Goal: Task Accomplishment & Management: Manage account settings

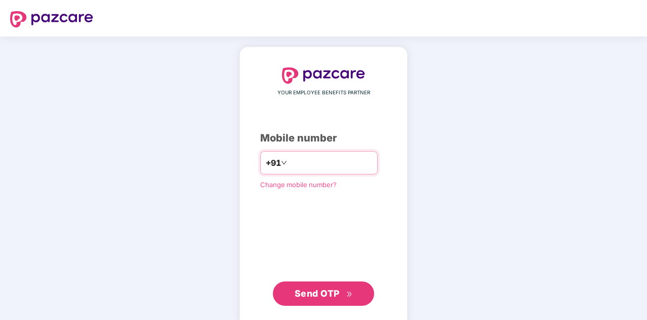
type input "**********"
click at [330, 305] on div "**********" at bounding box center [324, 187] width 168 height 280
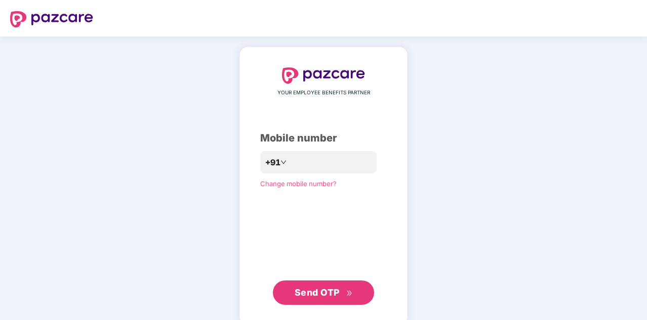
click at [329, 293] on span "Send OTP" at bounding box center [317, 292] width 45 height 11
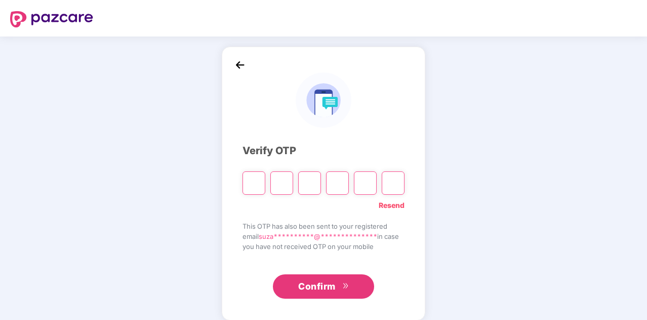
type input "*"
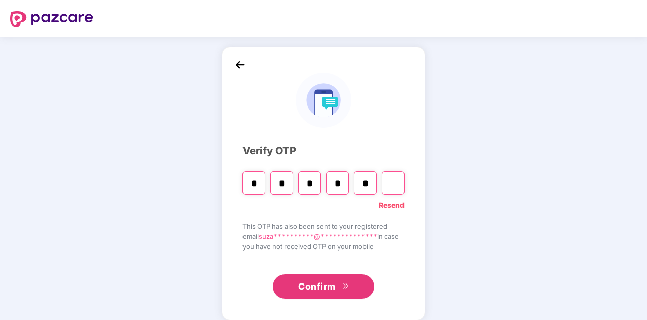
type input "*"
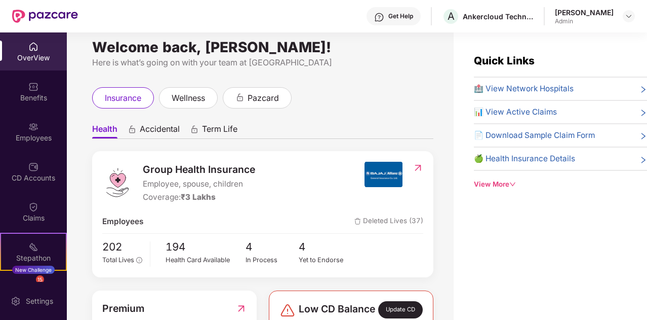
scroll to position [11, 0]
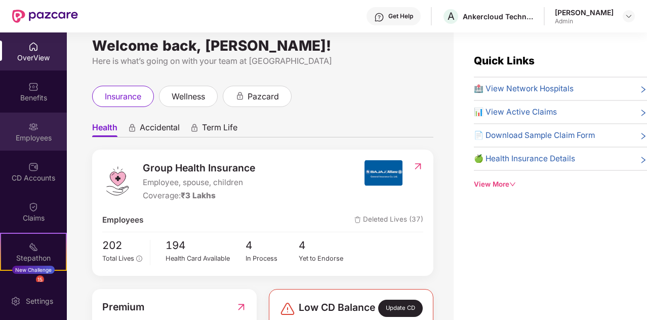
click at [34, 135] on div "Employees" at bounding box center [33, 138] width 67 height 10
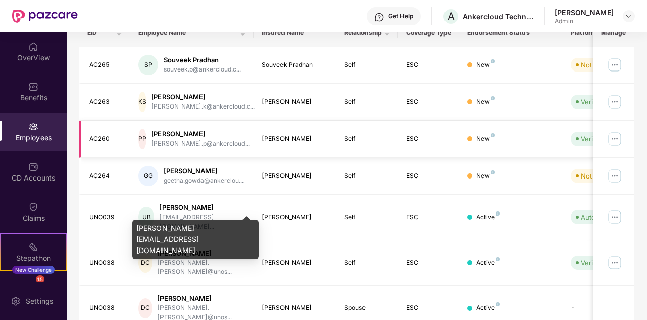
scroll to position [0, 0]
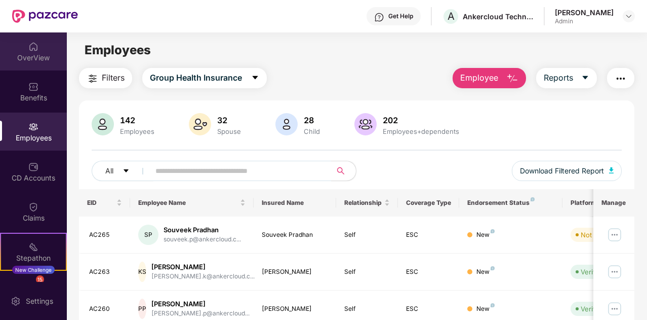
click at [38, 56] on div "OverView" at bounding box center [33, 58] width 67 height 10
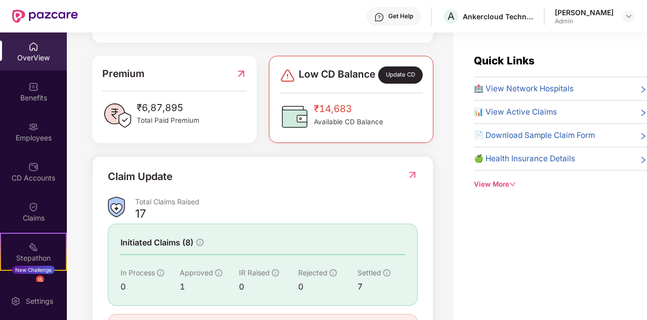
scroll to position [245, 0]
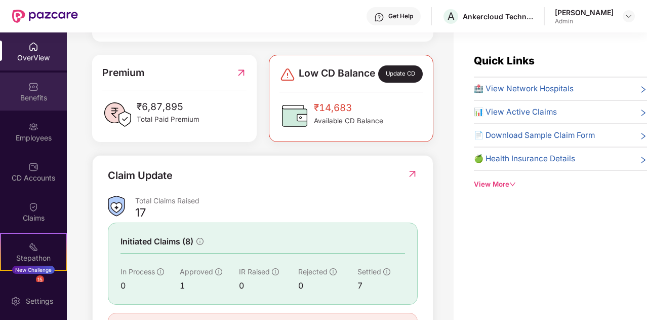
click at [41, 99] on div "Benefits" at bounding box center [33, 98] width 67 height 10
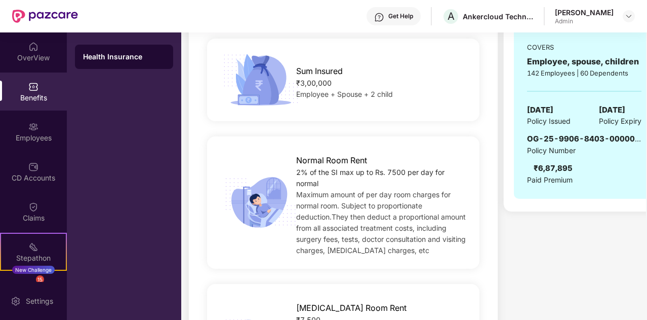
scroll to position [205, 0]
click at [37, 52] on div "OverView" at bounding box center [33, 51] width 67 height 38
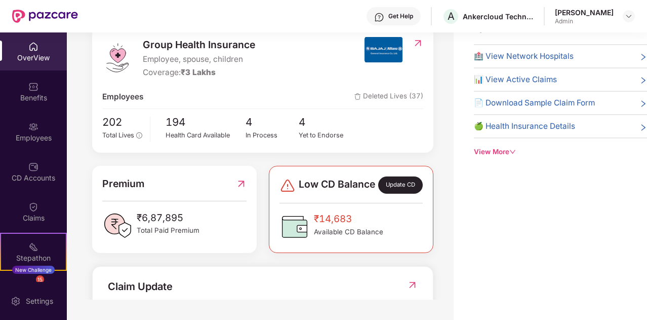
scroll to position [104, 0]
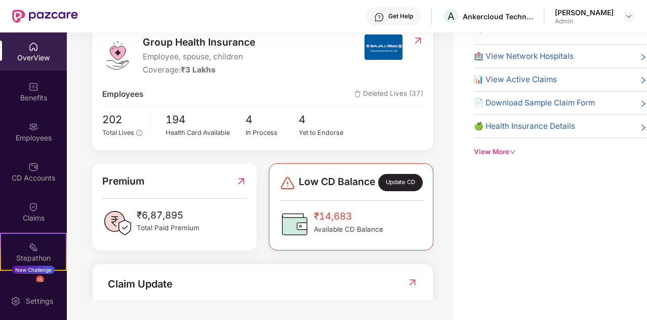
click at [36, 58] on div "OverView" at bounding box center [33, 58] width 67 height 10
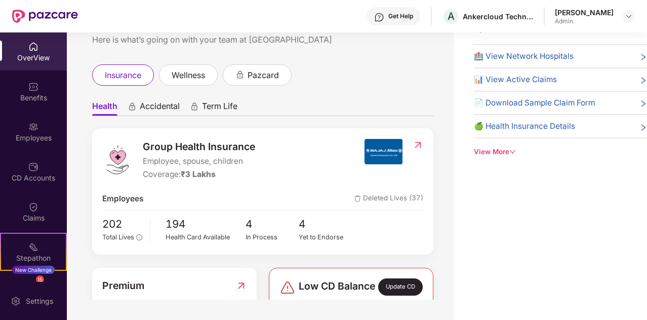
scroll to position [0, 0]
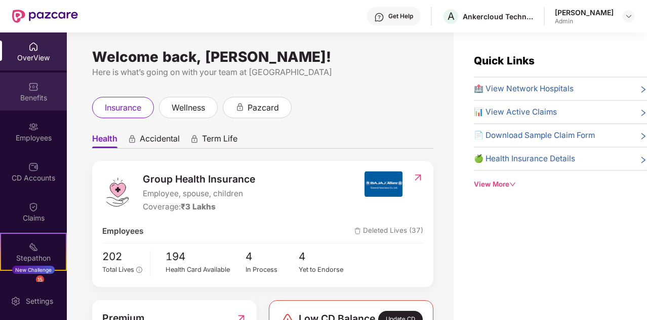
click at [37, 94] on div "Benefits" at bounding box center [33, 98] width 67 height 10
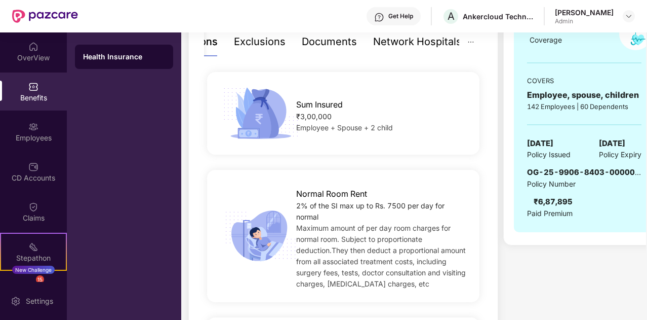
scroll to position [171, 0]
click at [31, 126] on img at bounding box center [33, 127] width 10 height 10
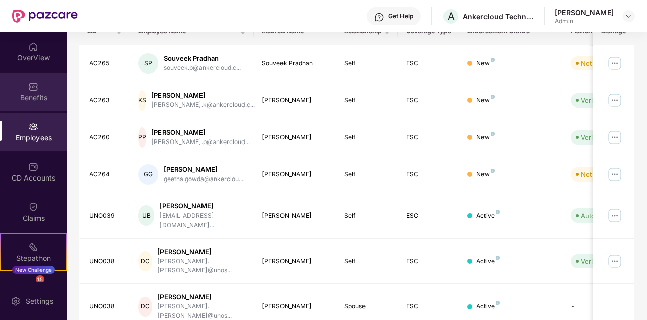
click at [36, 97] on div "Benefits" at bounding box center [33, 98] width 67 height 10
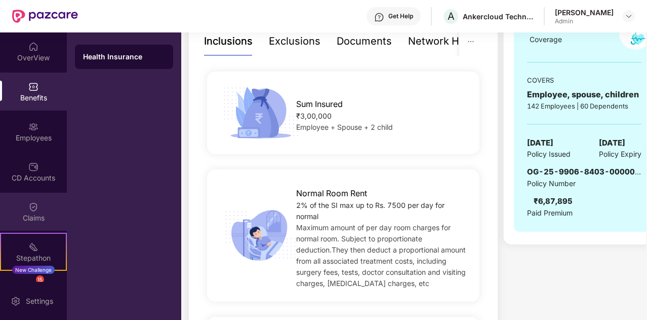
click at [39, 206] on div "Claims" at bounding box center [33, 211] width 67 height 38
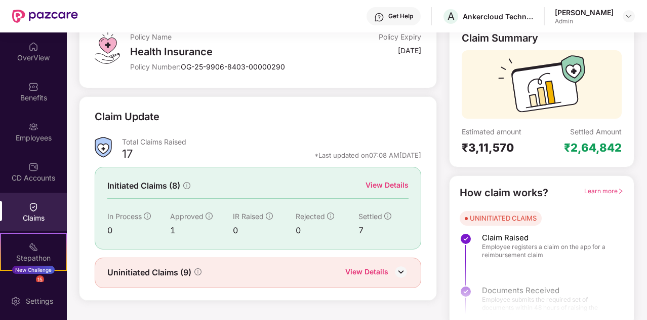
scroll to position [77, 0]
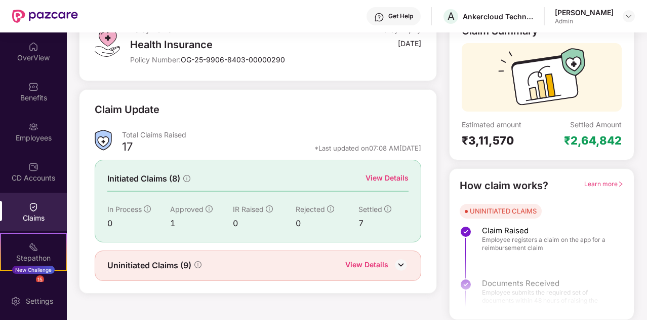
click at [399, 261] on img at bounding box center [400, 264] width 15 height 15
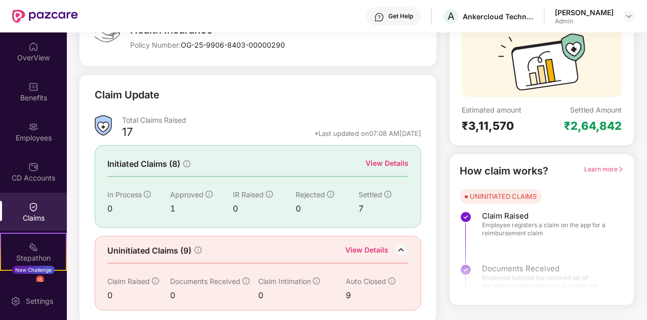
scroll to position [0, 0]
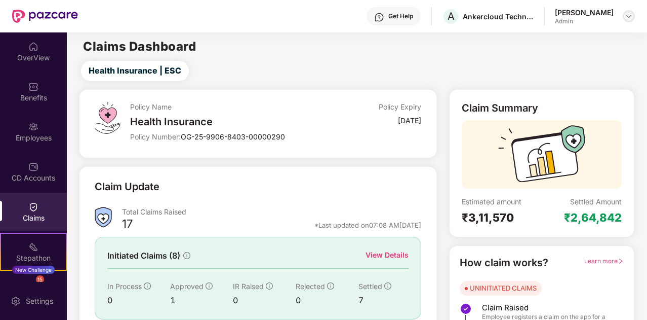
click at [630, 16] on img at bounding box center [629, 16] width 8 height 8
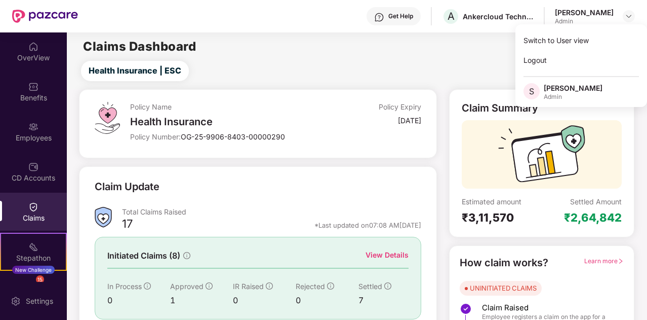
click at [417, 75] on div "Health Insurance | ESC" at bounding box center [359, 71] width 576 height 20
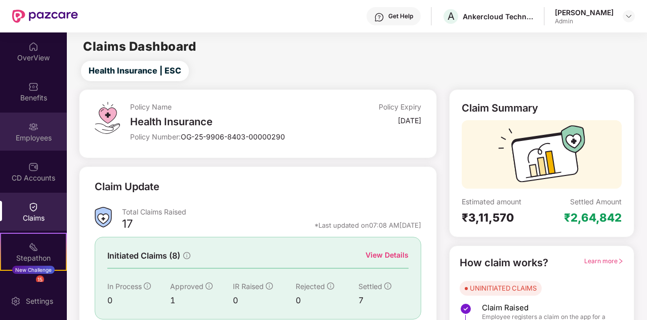
click at [34, 140] on div "Employees" at bounding box center [33, 138] width 67 height 10
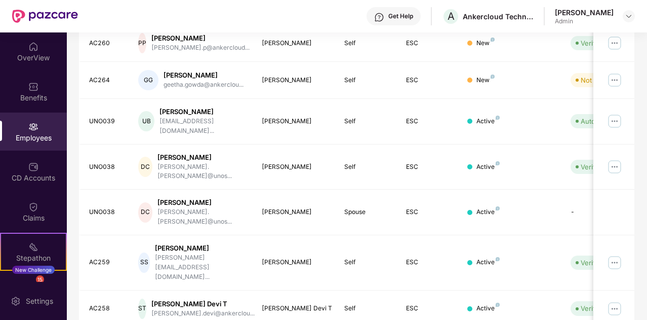
scroll to position [303, 0]
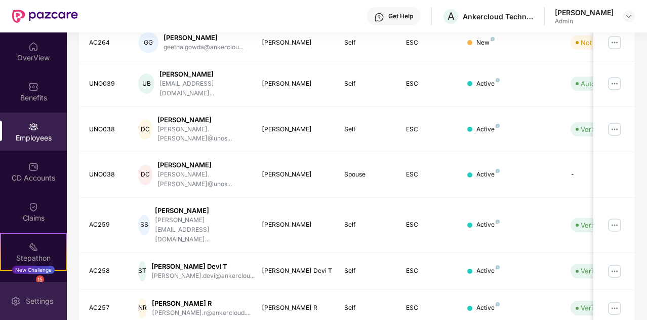
click at [37, 304] on div "Settings" at bounding box center [39, 301] width 33 height 10
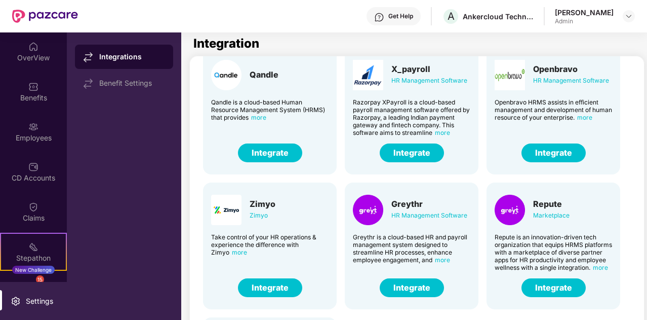
scroll to position [182, 0]
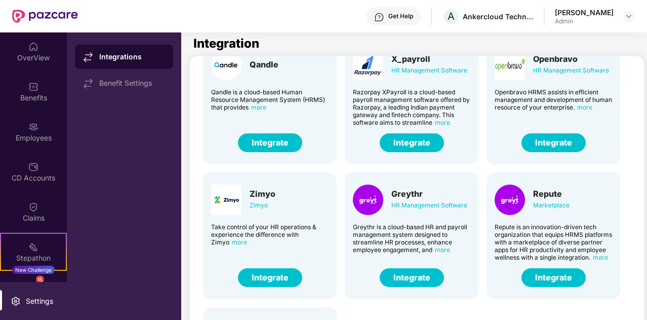
click at [417, 277] on button "Integrate" at bounding box center [412, 277] width 64 height 19
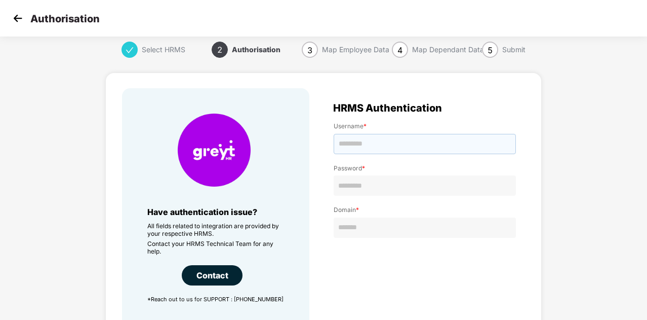
click at [354, 146] on input "text" at bounding box center [425, 144] width 182 height 20
click at [19, 21] on img at bounding box center [17, 18] width 15 height 15
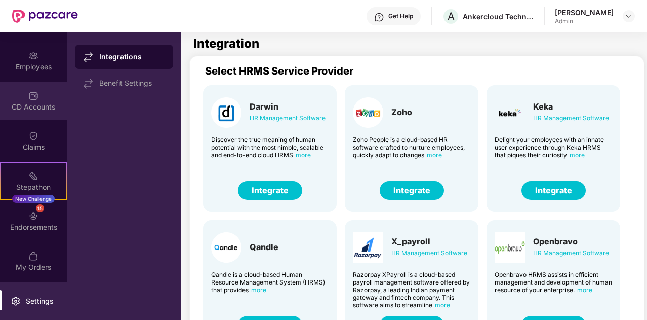
scroll to position [46, 0]
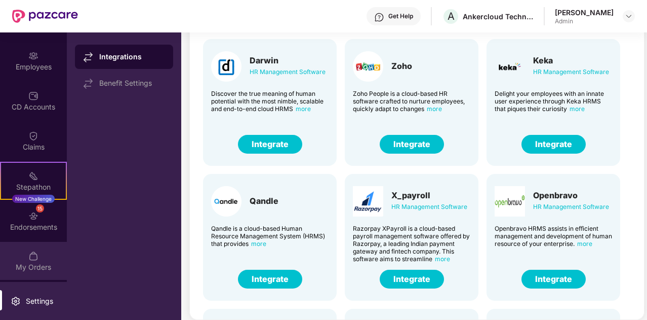
click at [41, 264] on div "My Orders" at bounding box center [33, 267] width 67 height 10
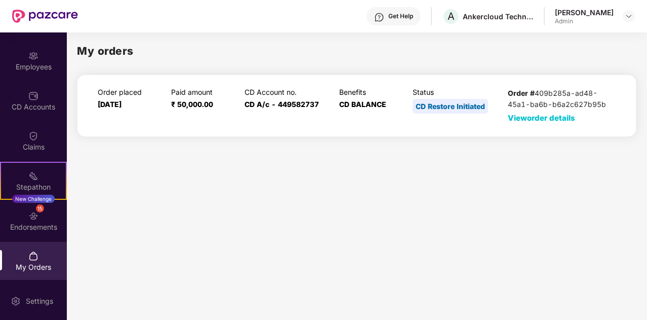
scroll to position [0, 0]
click at [43, 102] on div "CD Accounts" at bounding box center [33, 107] width 67 height 10
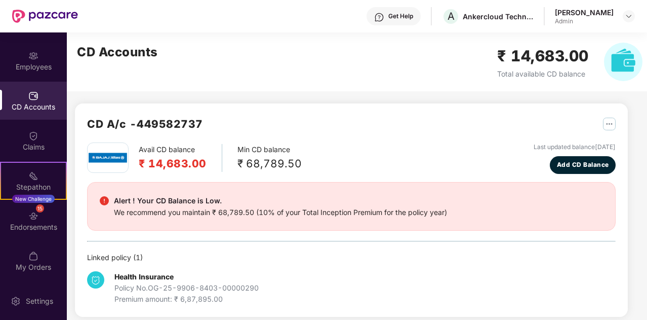
scroll to position [9, 0]
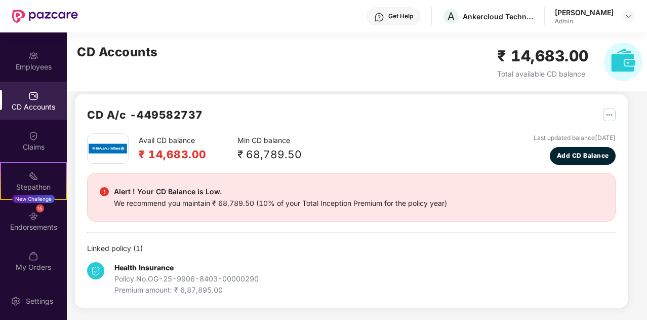
click at [177, 146] on h2 "₹ 14,683.00" at bounding box center [173, 154] width 68 height 17
click at [48, 210] on div "15 Endorsements" at bounding box center [33, 221] width 67 height 38
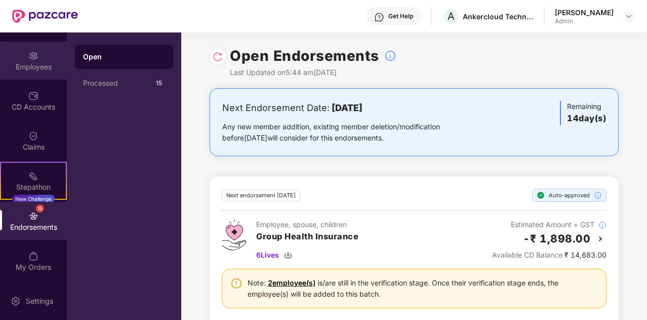
scroll to position [0, 0]
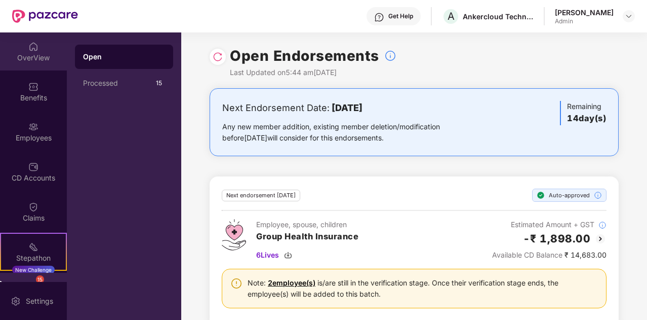
click at [37, 56] on div "OverView" at bounding box center [33, 58] width 67 height 10
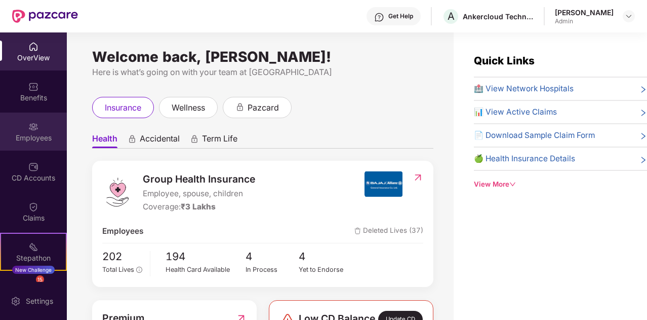
click at [41, 137] on div "Employees" at bounding box center [33, 138] width 67 height 10
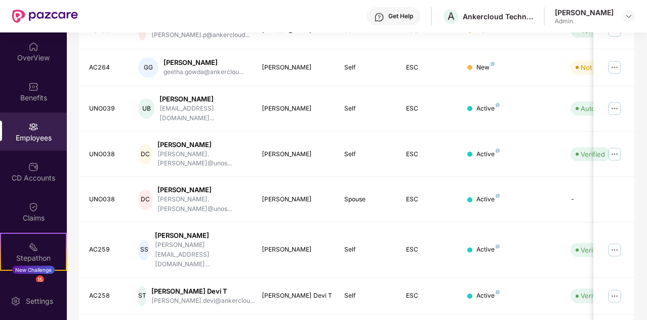
scroll to position [303, 0]
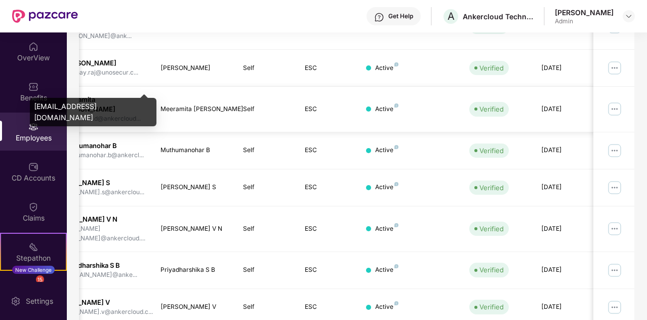
scroll to position [0, 0]
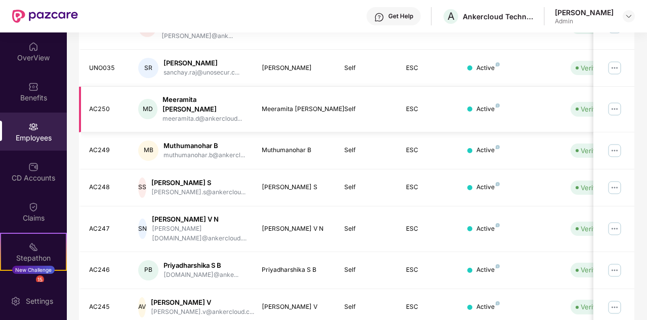
click at [144, 99] on div "MD" at bounding box center [147, 109] width 19 height 20
click at [179, 95] on div "Meeramita Daxini" at bounding box center [205, 104] width 84 height 19
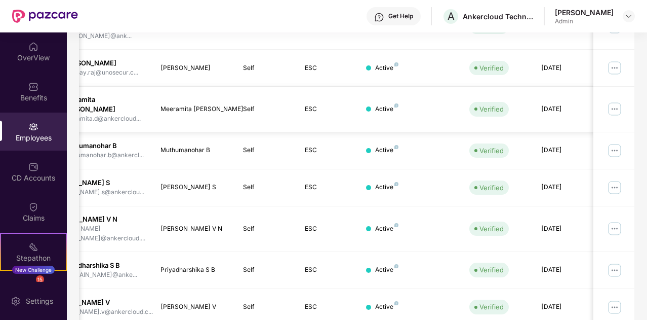
click at [611, 101] on img at bounding box center [615, 109] width 16 height 16
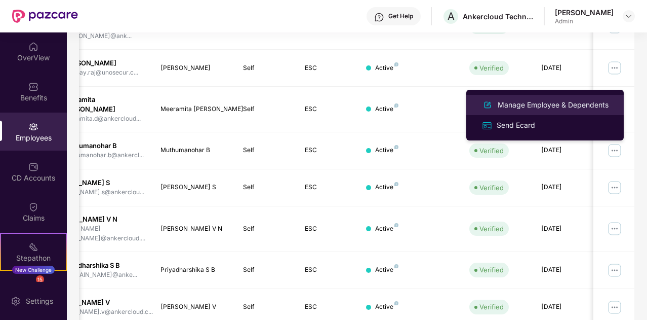
click at [557, 102] on div "Manage Employee & Dependents" at bounding box center [553, 104] width 115 height 11
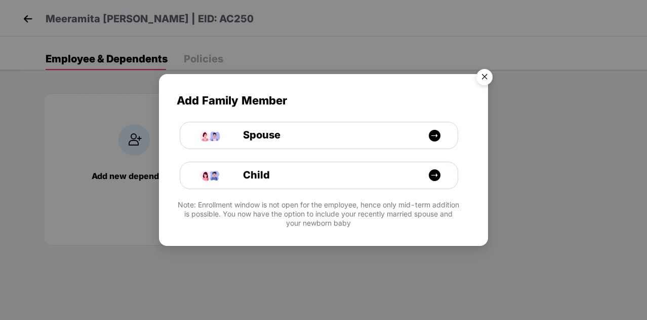
click at [482, 75] on img "Close" at bounding box center [484, 78] width 28 height 28
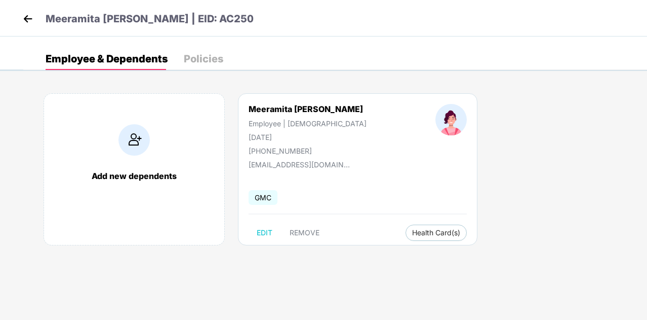
click at [25, 22] on img at bounding box center [27, 18] width 15 height 15
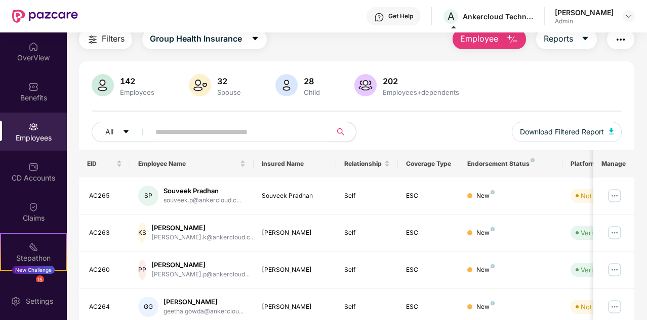
scroll to position [0, 0]
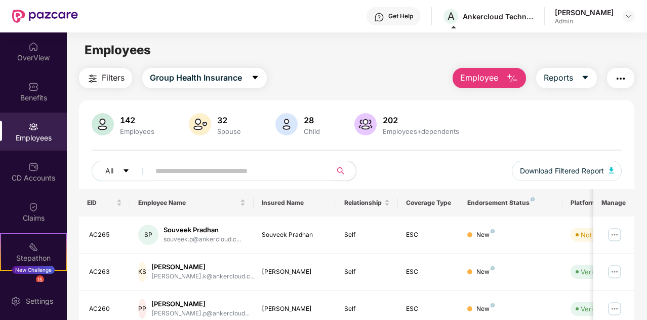
click at [516, 75] on img "button" at bounding box center [512, 78] width 12 height 12
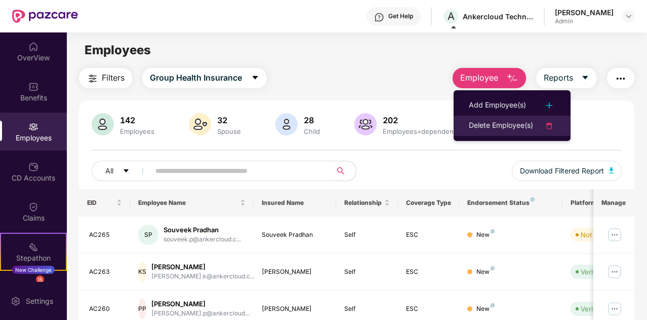
click at [504, 120] on div "Delete Employee(s)" at bounding box center [501, 126] width 64 height 12
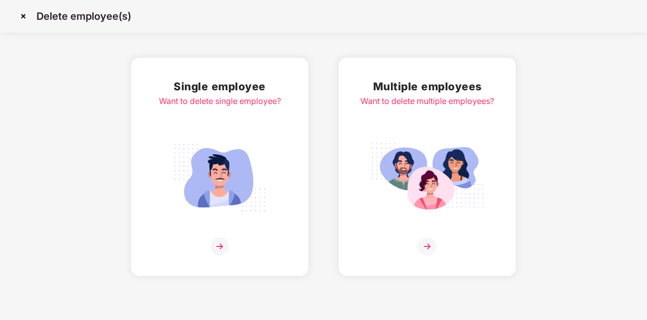
click at [221, 244] on img at bounding box center [220, 246] width 18 height 18
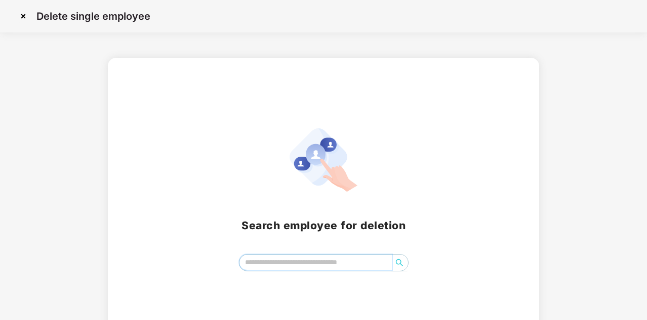
click at [262, 261] on input "search" at bounding box center [316, 261] width 152 height 15
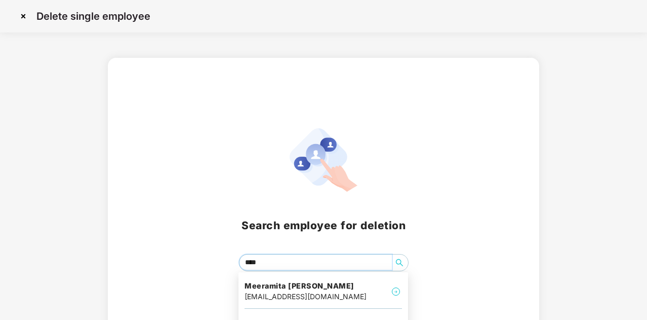
type input "*****"
click at [309, 287] on h4 "Meeramita [PERSON_NAME]" at bounding box center [306, 286] width 122 height 10
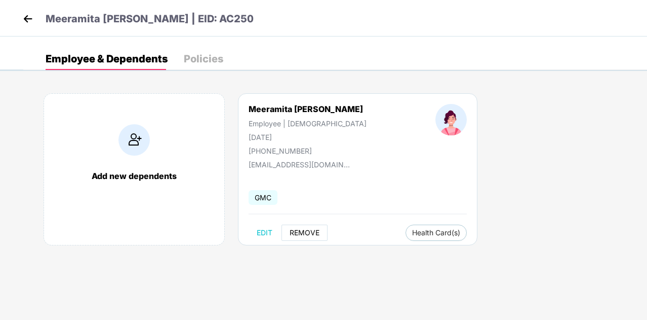
click at [308, 230] on span "REMOVE" at bounding box center [305, 232] width 30 height 8
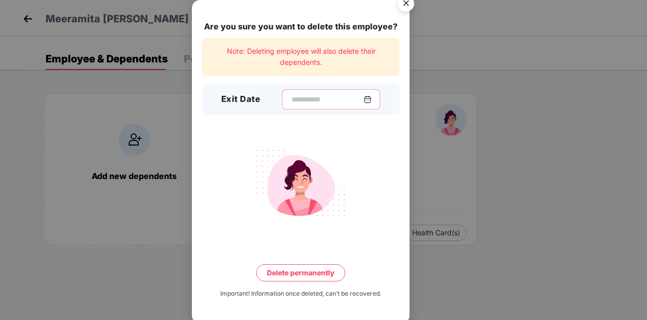
click at [345, 99] on input at bounding box center [327, 99] width 73 height 11
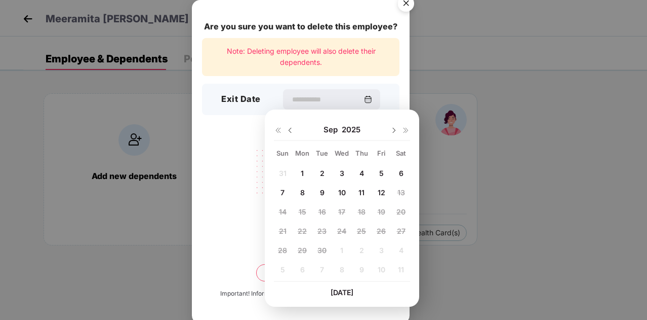
click at [289, 130] on img at bounding box center [290, 130] width 8 height 8
click at [283, 251] on span "24" at bounding box center [282, 250] width 9 height 9
type input "**********"
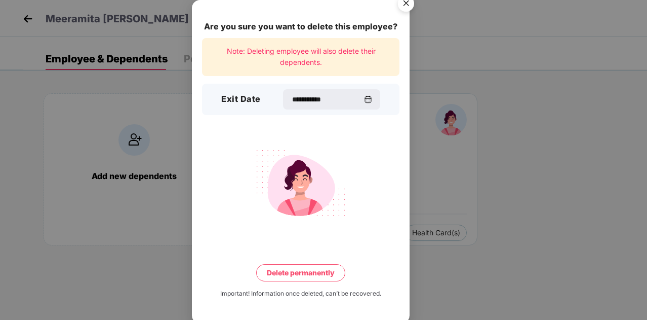
click at [293, 272] on button "Delete permanently" at bounding box center [300, 272] width 89 height 17
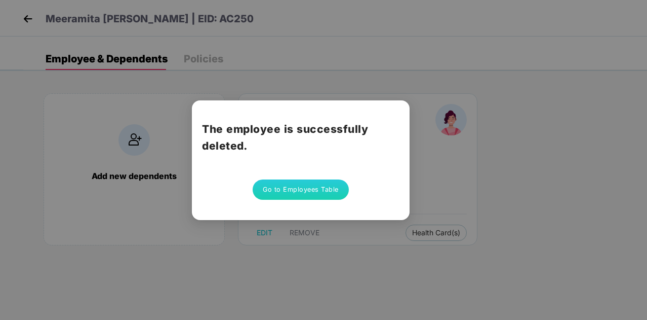
click at [307, 191] on button "Go to Employees Table" at bounding box center [301, 189] width 96 height 20
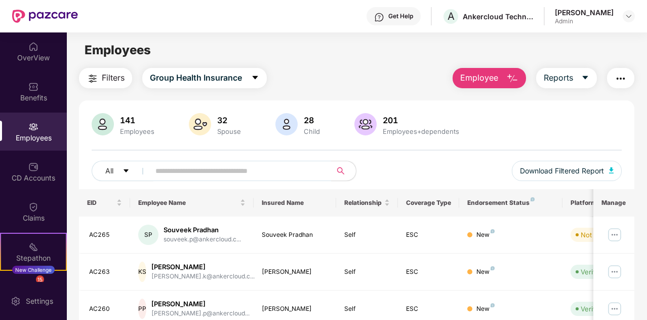
click at [503, 78] on button "Employee" at bounding box center [489, 78] width 73 height 20
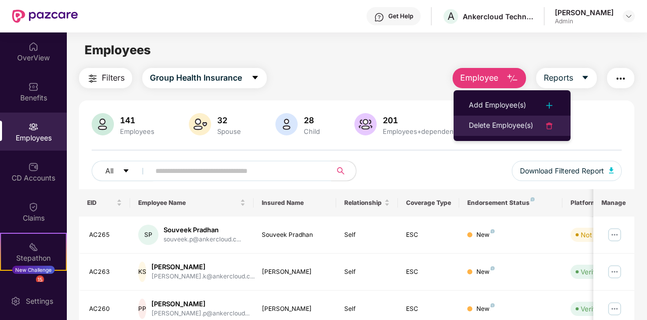
click at [500, 126] on div "Delete Employee(s)" at bounding box center [501, 126] width 64 height 12
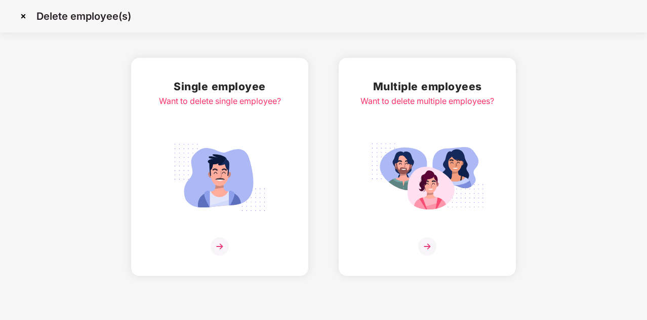
click at [223, 243] on img at bounding box center [220, 246] width 18 height 18
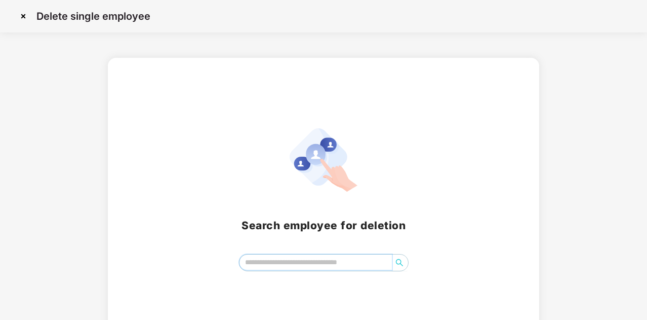
click at [277, 259] on input "search" at bounding box center [316, 261] width 152 height 15
click at [266, 259] on input "search" at bounding box center [316, 261] width 152 height 15
paste input "**********"
click at [399, 263] on icon "search" at bounding box center [400, 262] width 8 height 8
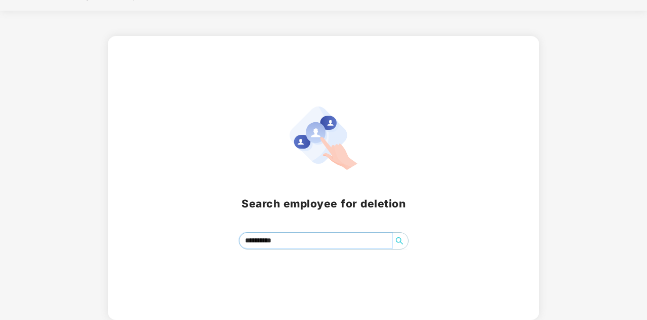
type input "**********"
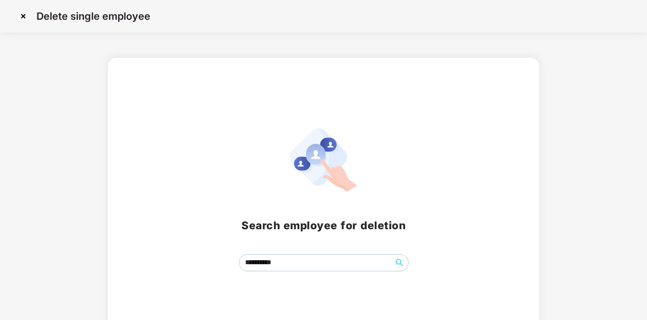
click at [26, 17] on img at bounding box center [23, 16] width 16 height 16
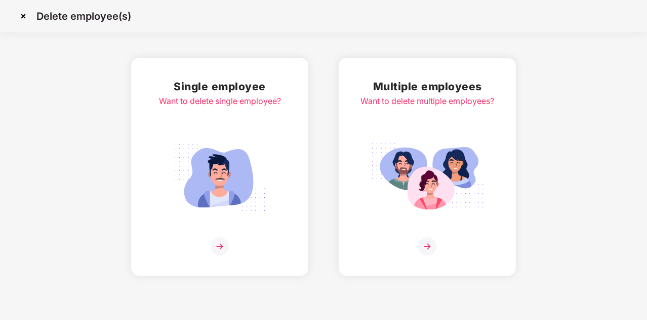
click at [23, 18] on img at bounding box center [23, 16] width 16 height 16
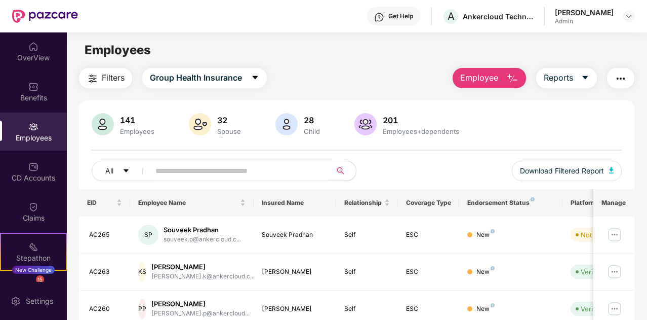
click at [206, 173] on input "text" at bounding box center [236, 170] width 163 height 15
paste input "**********"
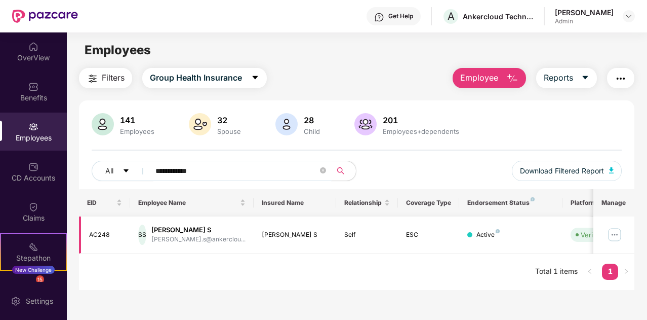
type input "**********"
drag, startPoint x: 163, startPoint y: 229, endPoint x: 211, endPoint y: 227, distance: 48.1
click at [211, 227] on div "SS Sowndharya S sowndharya.s@ankerclou..." at bounding box center [191, 234] width 107 height 20
copy div "Sowndharya S"
click at [483, 77] on span "Employee" at bounding box center [479, 77] width 38 height 13
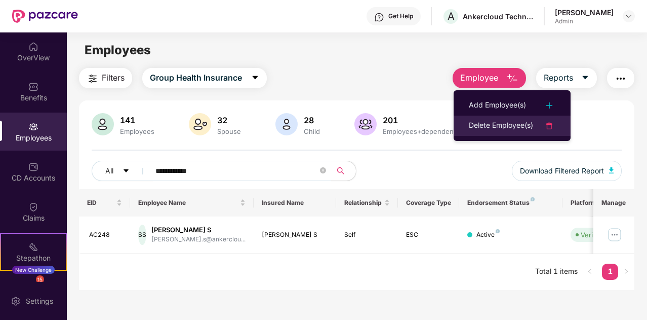
click at [501, 122] on div "Delete Employee(s)" at bounding box center [501, 126] width 64 height 12
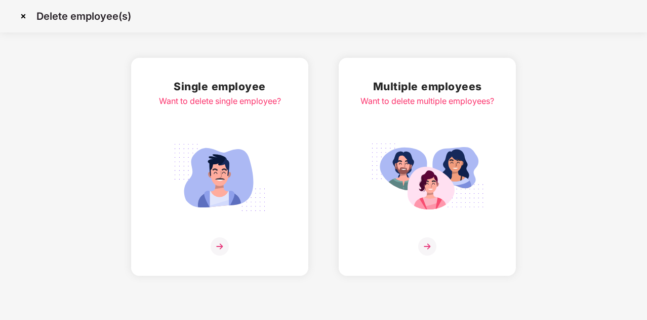
click at [219, 246] on img at bounding box center [220, 246] width 18 height 18
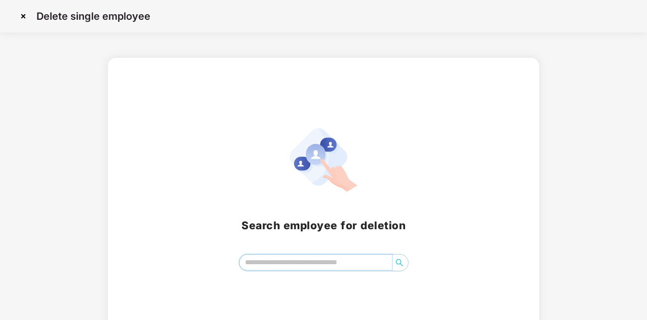
click at [278, 260] on input "search" at bounding box center [316, 261] width 152 height 15
paste input "**********"
type input "**********"
click at [24, 17] on img at bounding box center [23, 16] width 16 height 16
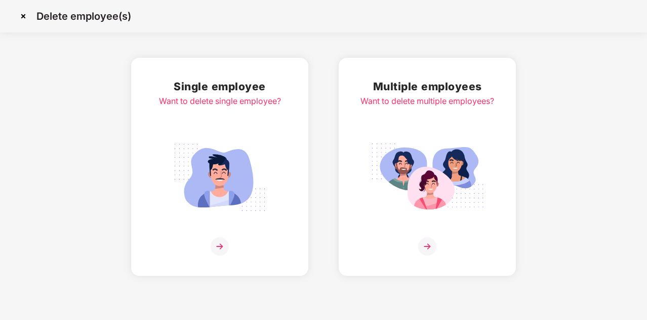
click at [426, 247] on img at bounding box center [427, 246] width 18 height 18
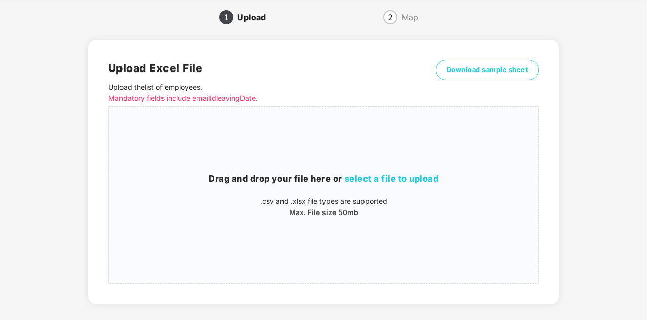
scroll to position [40, 0]
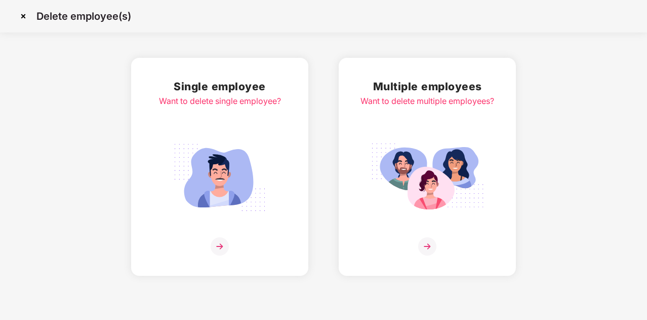
click at [221, 246] on img at bounding box center [220, 246] width 18 height 18
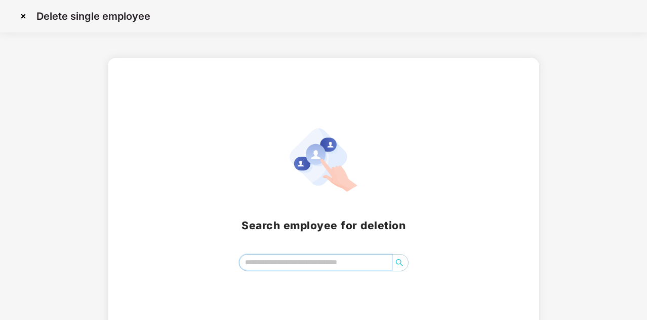
click at [263, 265] on input "search" at bounding box center [316, 261] width 152 height 15
paste input "**********"
type input "**********"
click at [399, 262] on icon "search" at bounding box center [400, 262] width 8 height 8
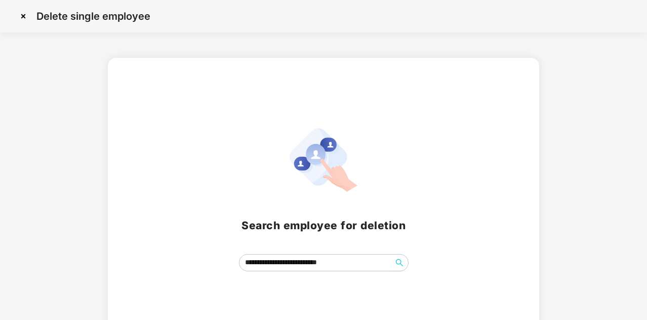
click at [23, 14] on img at bounding box center [23, 16] width 16 height 16
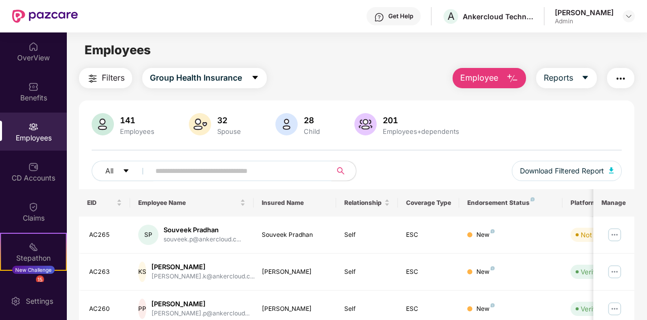
click at [170, 170] on input "text" at bounding box center [236, 170] width 163 height 15
paste input "**********"
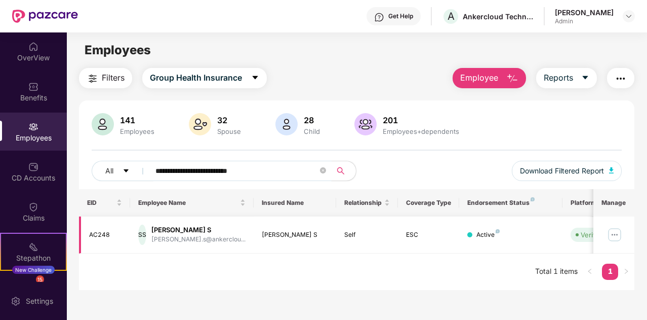
type input "**********"
click at [184, 231] on div "[PERSON_NAME] S" at bounding box center [198, 230] width 94 height 10
click at [614, 239] on img at bounding box center [615, 234] width 16 height 16
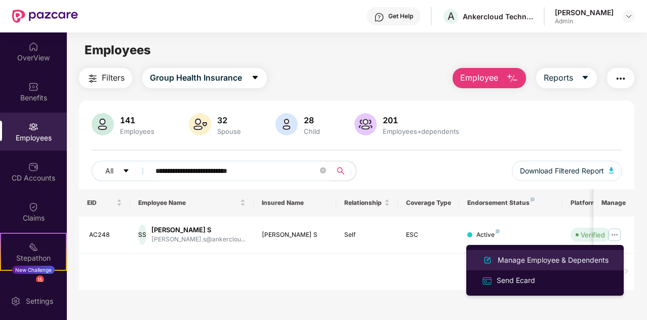
click at [534, 262] on div "Manage Employee & Dependents" at bounding box center [553, 259] width 115 height 11
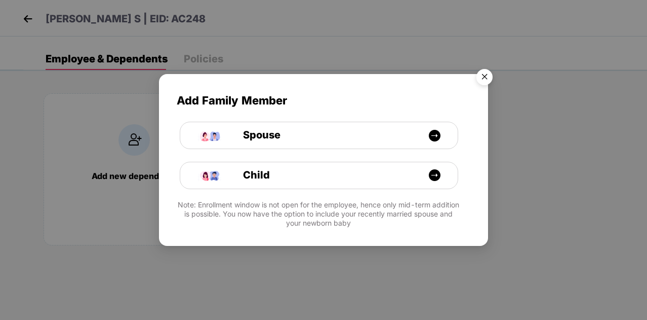
click at [486, 75] on img "Close" at bounding box center [484, 78] width 28 height 28
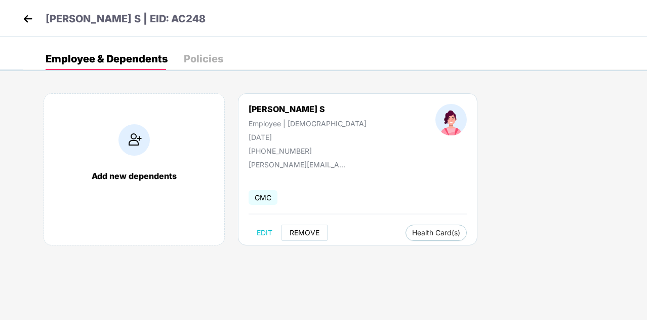
click at [309, 232] on span "REMOVE" at bounding box center [305, 232] width 30 height 8
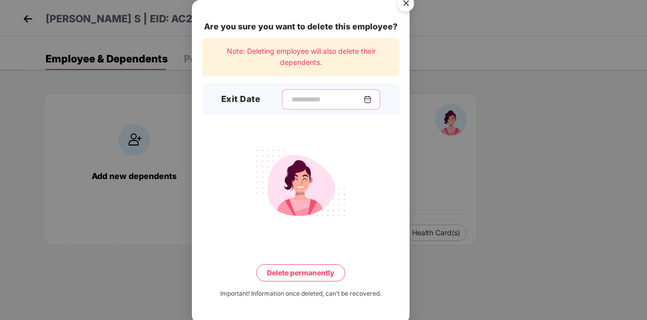
click at [321, 102] on input at bounding box center [327, 99] width 73 height 11
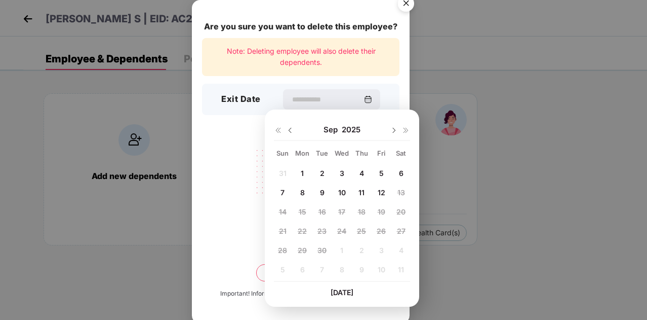
click at [301, 174] on span "1" at bounding box center [302, 173] width 3 height 9
type input "**********"
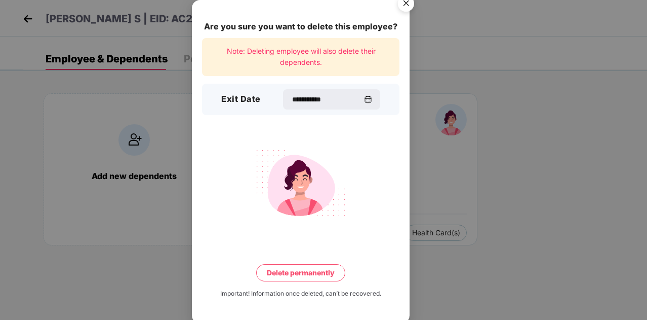
click at [303, 273] on button "Delete permanently" at bounding box center [300, 272] width 89 height 17
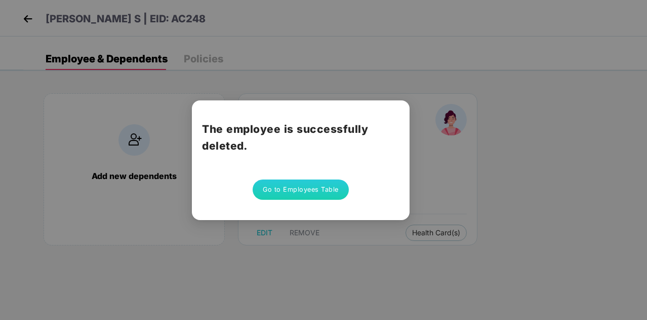
click at [310, 191] on button "Go to Employees Table" at bounding box center [301, 189] width 96 height 20
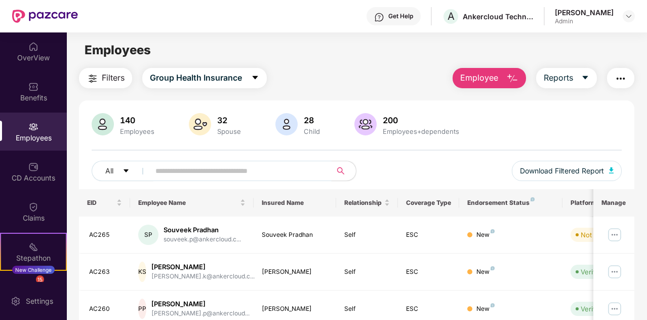
click at [183, 166] on input "text" at bounding box center [236, 170] width 163 height 15
paste input "**********"
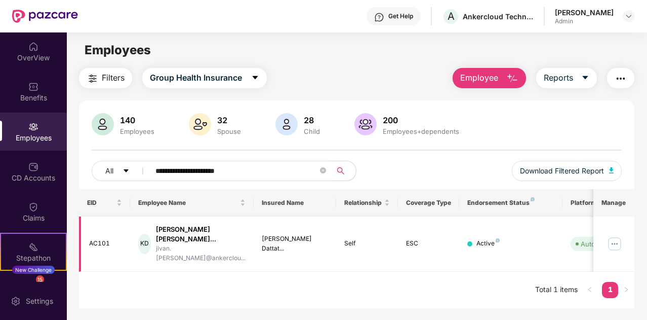
type input "**********"
click at [614, 235] on img at bounding box center [615, 243] width 16 height 16
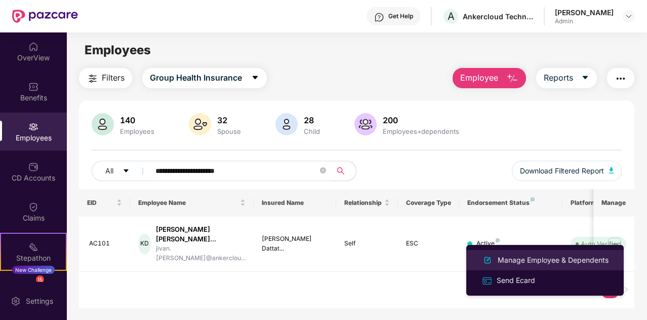
click at [523, 265] on div "Manage Employee & Dependents" at bounding box center [553, 259] width 115 height 11
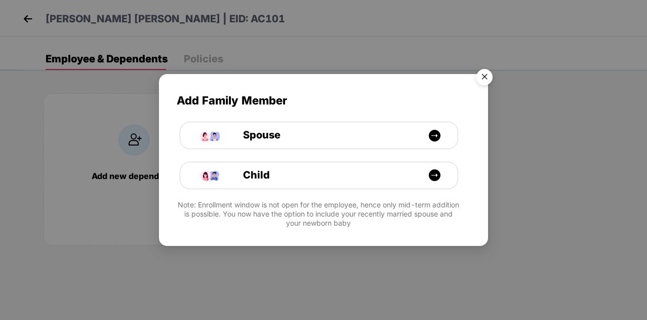
click at [487, 76] on img "Close" at bounding box center [484, 78] width 28 height 28
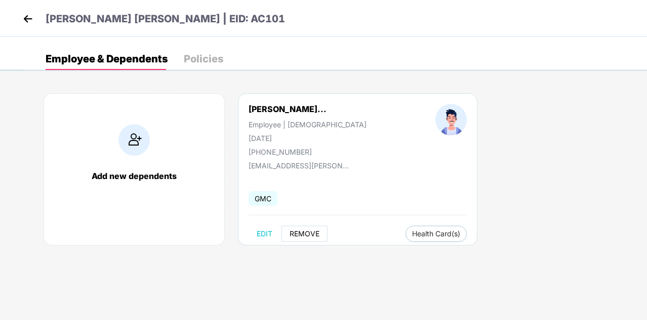
click at [303, 231] on span "REMOVE" at bounding box center [305, 233] width 30 height 8
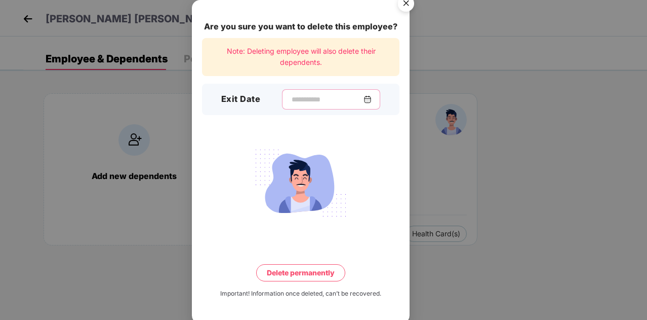
click at [326, 102] on input at bounding box center [327, 99] width 73 height 11
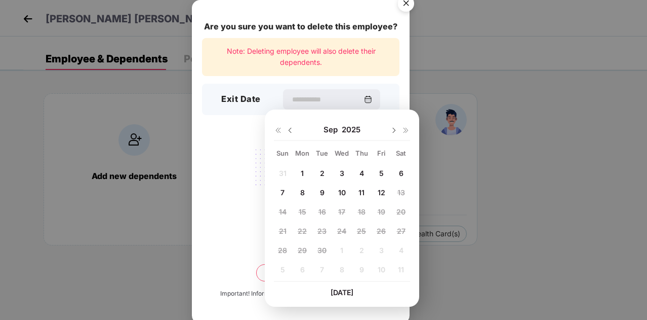
click at [300, 173] on div "1" at bounding box center [302, 172] width 15 height 15
type input "**********"
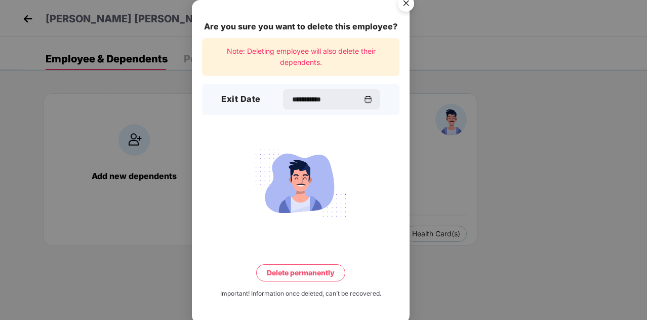
click at [314, 273] on button "Delete permanently" at bounding box center [300, 272] width 89 height 17
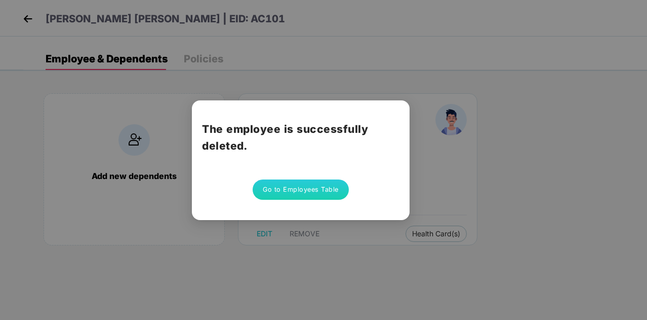
click at [322, 185] on button "Go to Employees Table" at bounding box center [301, 189] width 96 height 20
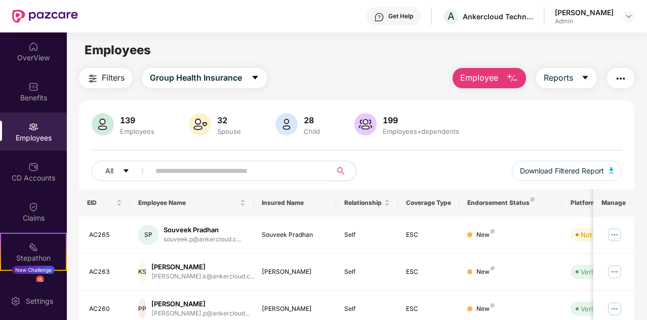
click at [213, 168] on input "text" at bounding box center [236, 170] width 163 height 15
click at [167, 173] on input "text" at bounding box center [236, 170] width 163 height 15
paste input "*******"
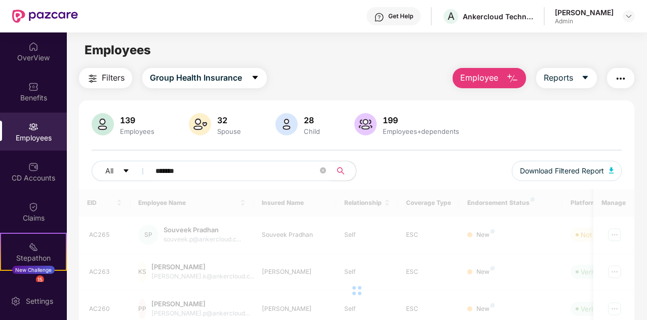
type input "*******"
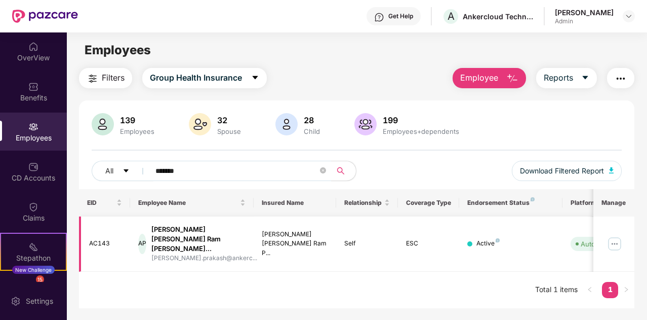
click at [614, 238] on img at bounding box center [615, 243] width 16 height 16
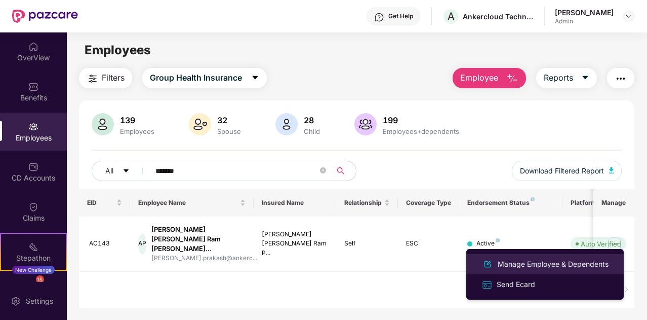
click at [527, 265] on div "Manage Employee & Dependents" at bounding box center [553, 263] width 115 height 11
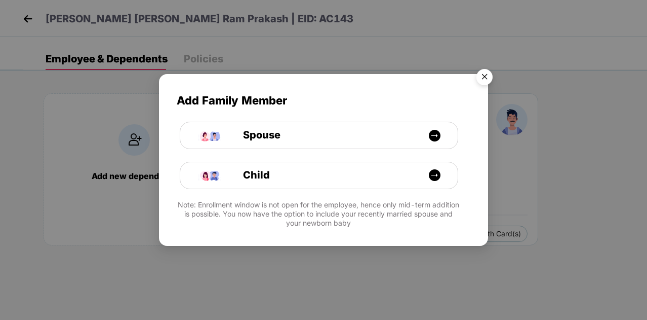
click at [485, 75] on img "Close" at bounding box center [484, 78] width 28 height 28
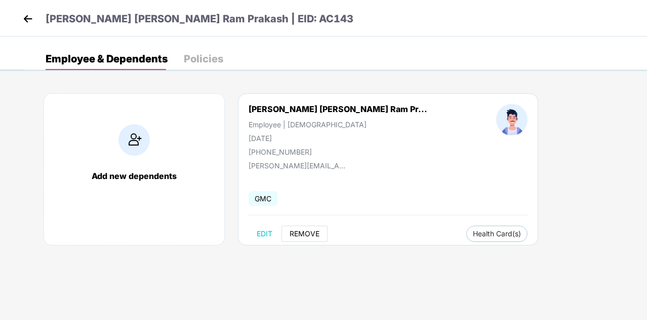
click at [304, 234] on span "REMOVE" at bounding box center [305, 233] width 30 height 8
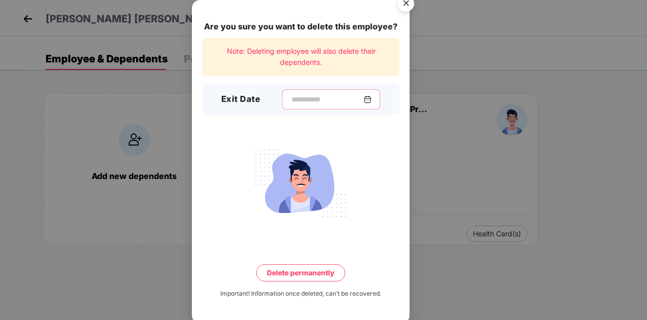
click at [302, 98] on input at bounding box center [327, 99] width 73 height 11
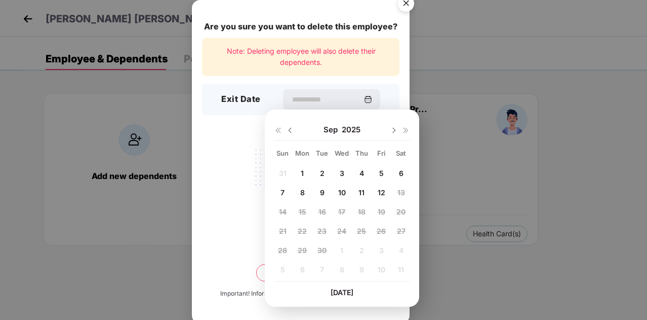
click at [305, 170] on div "1" at bounding box center [302, 172] width 15 height 15
type input "**********"
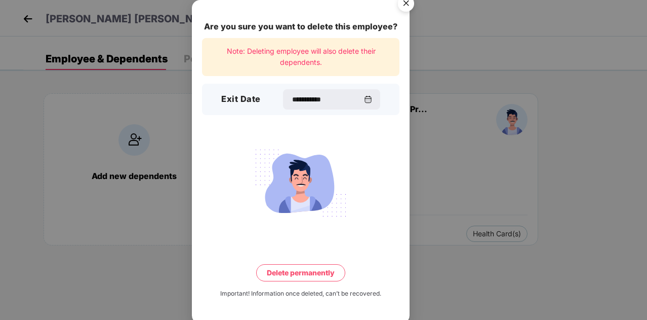
click at [319, 276] on button "Delete permanently" at bounding box center [300, 272] width 89 height 17
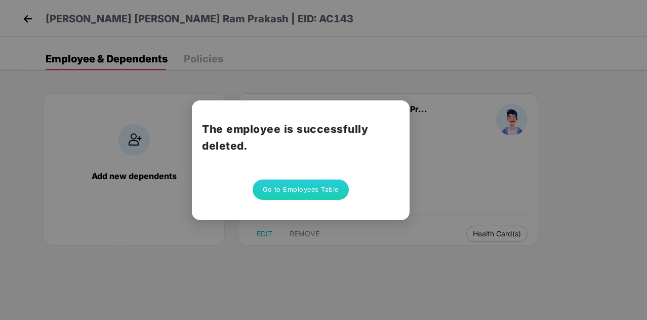
click at [308, 189] on button "Go to Employees Table" at bounding box center [301, 189] width 96 height 20
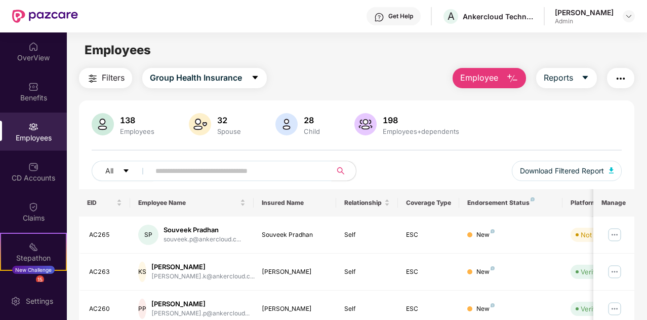
click at [168, 171] on input "text" at bounding box center [236, 170] width 163 height 15
paste input "**********"
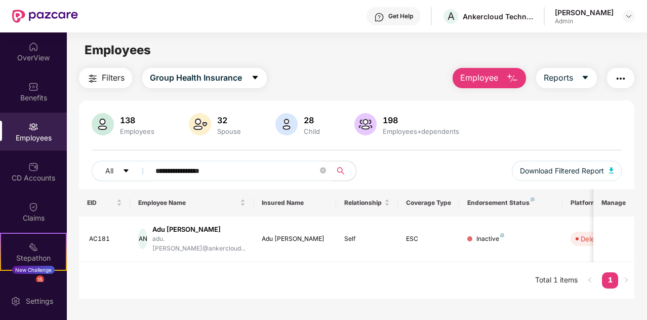
paste input "***"
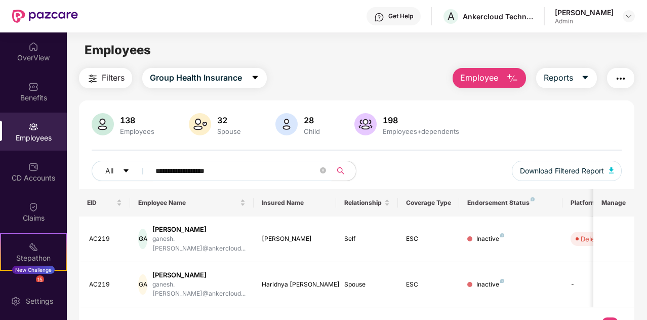
paste input "text"
type input "**********"
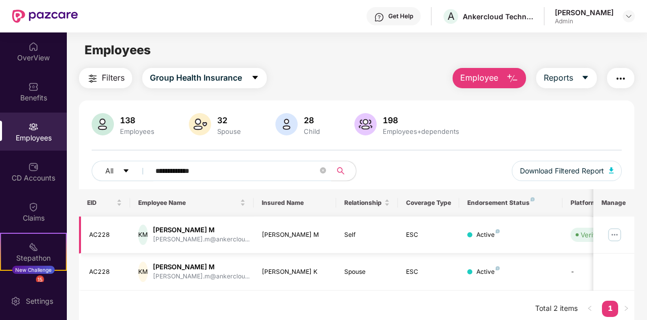
click at [614, 235] on img at bounding box center [615, 234] width 16 height 16
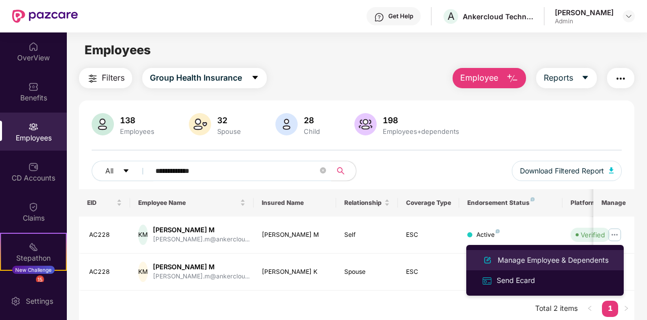
click at [531, 260] on div "Manage Employee & Dependents" at bounding box center [553, 259] width 115 height 11
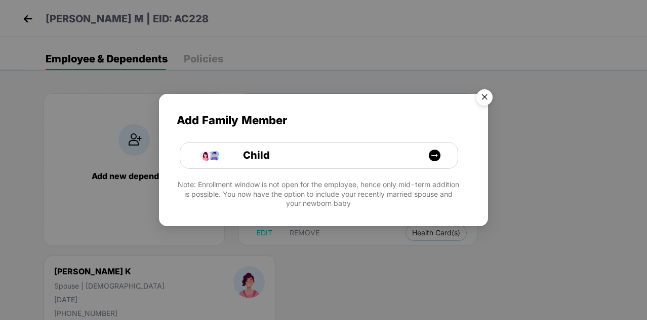
click at [482, 95] on img "Close" at bounding box center [484, 99] width 28 height 28
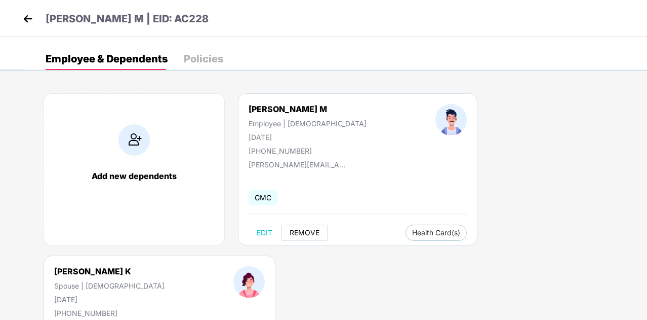
click at [311, 234] on span "REMOVE" at bounding box center [305, 232] width 30 height 8
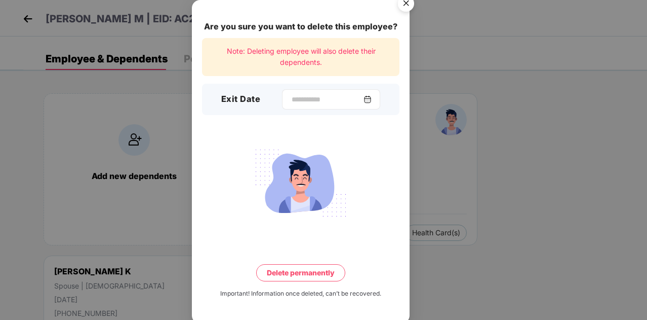
click at [312, 91] on div at bounding box center [331, 99] width 98 height 20
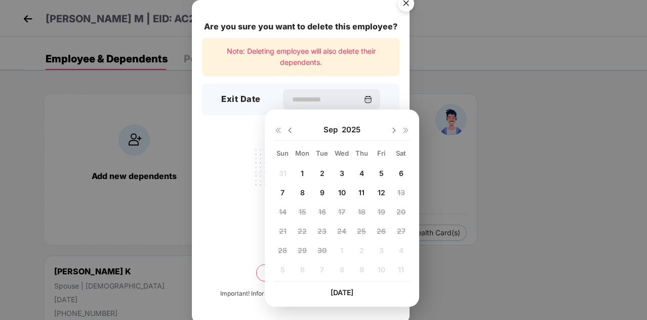
click at [303, 173] on span "1" at bounding box center [302, 173] width 3 height 9
type input "**********"
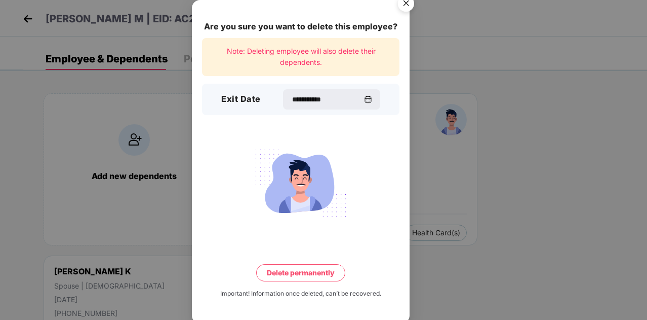
click at [319, 275] on button "Delete permanently" at bounding box center [300, 272] width 89 height 17
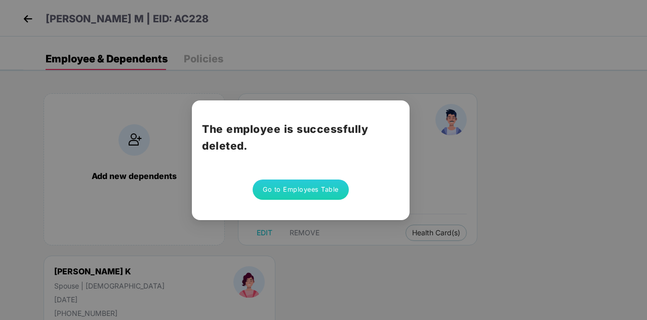
click at [319, 194] on button "Go to Employees Table" at bounding box center [301, 189] width 96 height 20
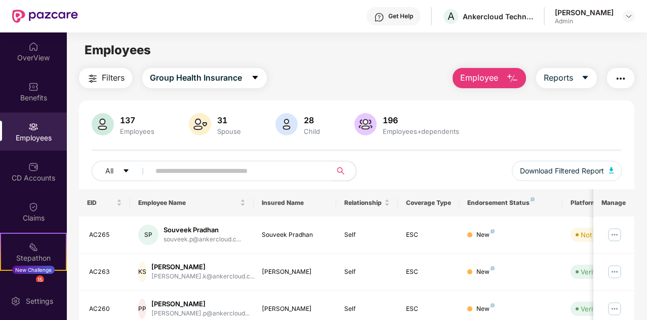
click at [199, 170] on input "text" at bounding box center [236, 170] width 163 height 15
paste input "**********"
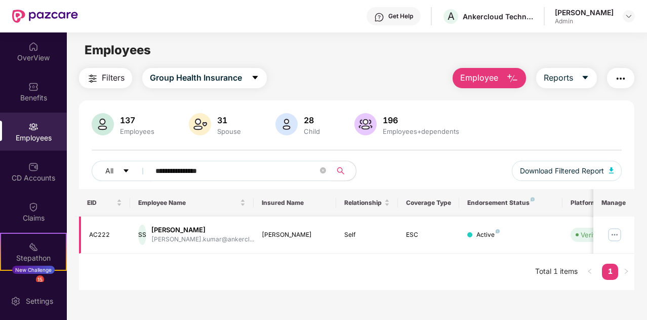
type input "**********"
click at [615, 235] on img at bounding box center [615, 234] width 16 height 16
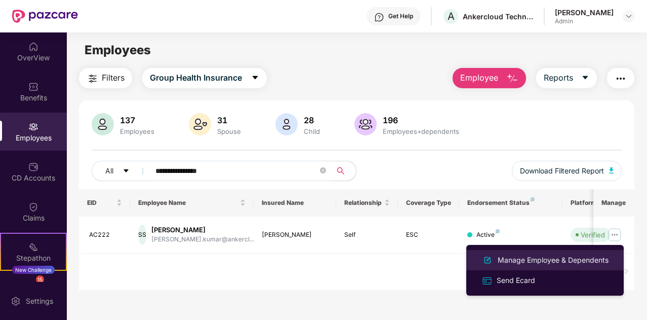
click at [523, 262] on div "Manage Employee & Dependents" at bounding box center [553, 259] width 115 height 11
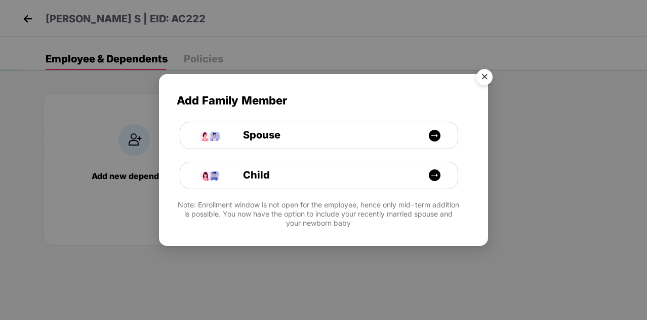
click at [484, 78] on img "Close" at bounding box center [484, 78] width 28 height 28
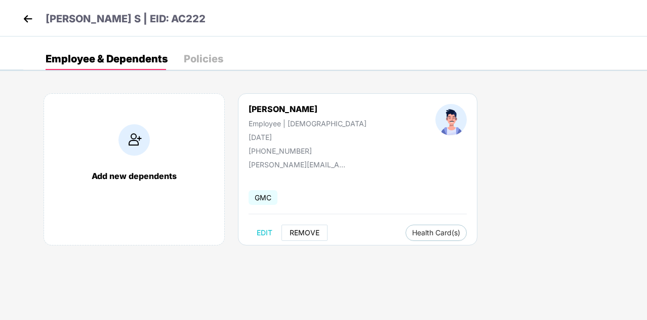
click at [298, 233] on span "REMOVE" at bounding box center [305, 232] width 30 height 8
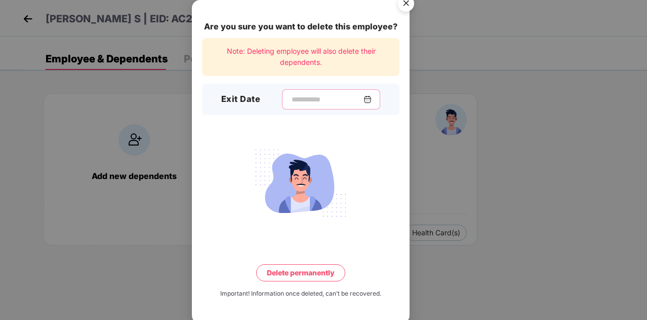
click at [291, 94] on input at bounding box center [327, 99] width 73 height 11
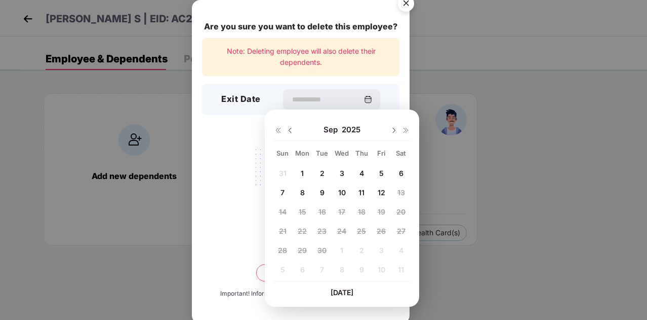
click at [290, 128] on img at bounding box center [290, 130] width 8 height 8
click at [361, 214] on span "14" at bounding box center [362, 211] width 8 height 9
type input "**********"
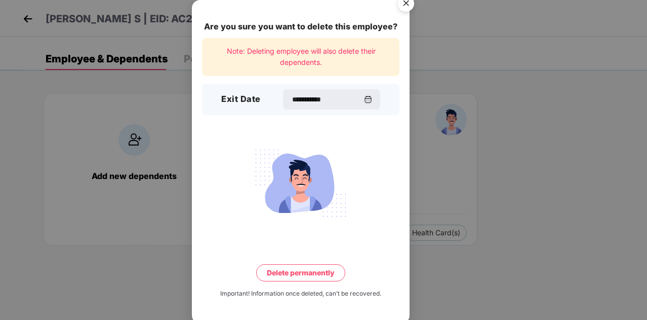
click at [297, 273] on button "Delete permanently" at bounding box center [300, 272] width 89 height 17
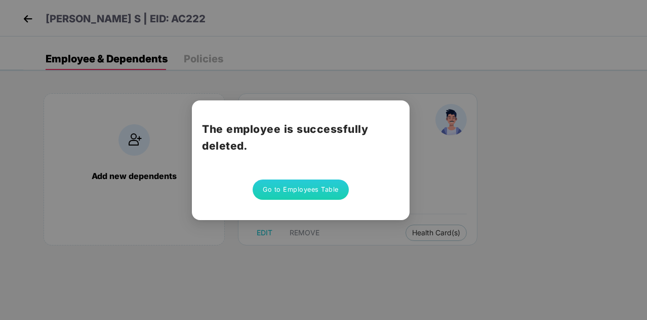
click at [311, 193] on button "Go to Employees Table" at bounding box center [301, 189] width 96 height 20
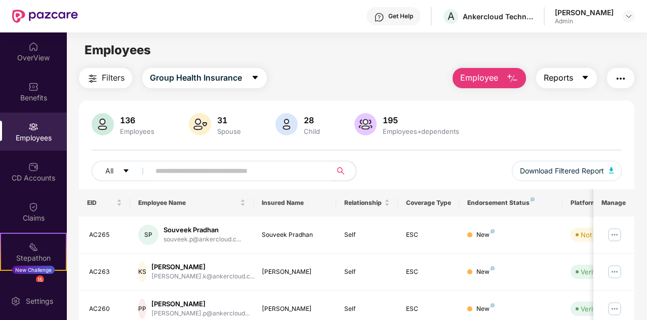
click at [582, 79] on button "Reports" at bounding box center [566, 78] width 61 height 20
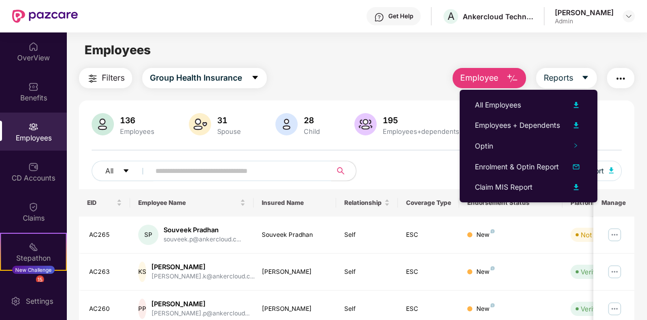
click at [440, 56] on div "Employees" at bounding box center [357, 50] width 580 height 19
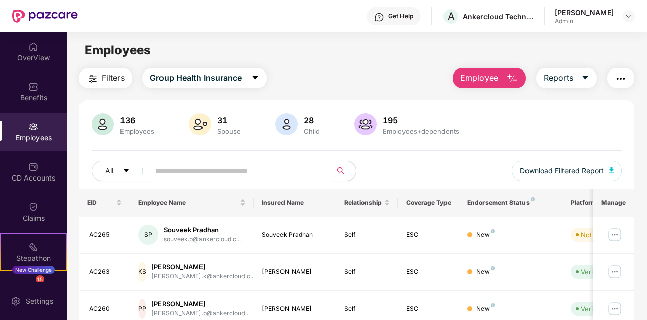
click at [174, 167] on input "text" at bounding box center [236, 170] width 163 height 15
paste input "**********"
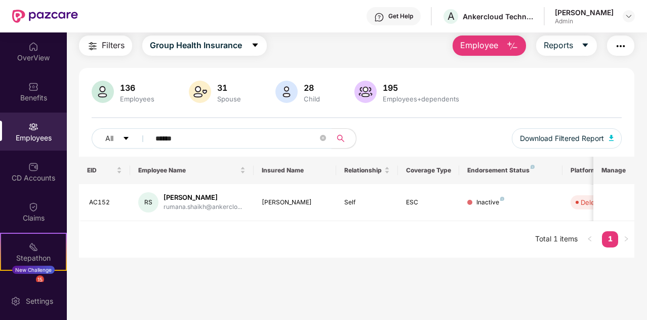
scroll to position [32, 0]
click at [184, 140] on input "******" at bounding box center [236, 138] width 163 height 15
type input "*"
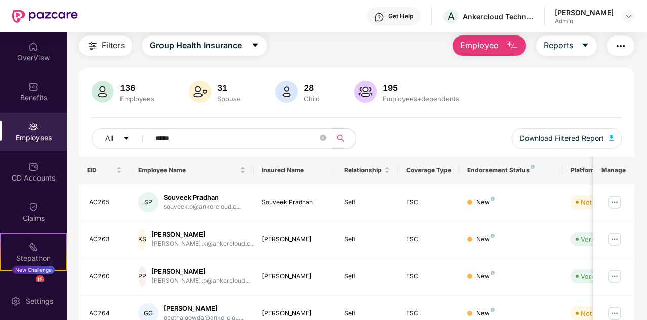
scroll to position [81, 0]
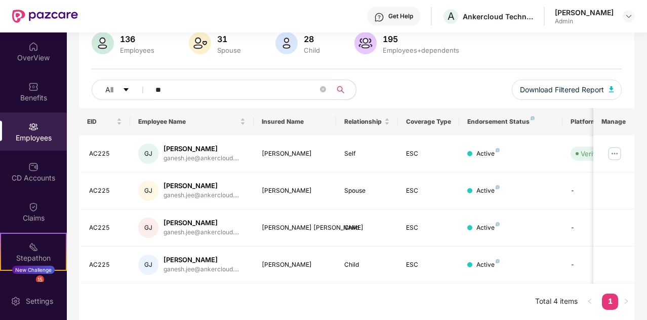
type input "*"
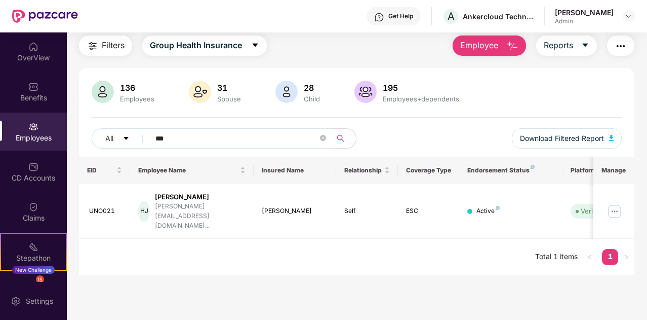
scroll to position [32, 0]
type input "***"
click at [182, 196] on div "[PERSON_NAME]" at bounding box center [200, 197] width 91 height 10
click at [172, 199] on div "[PERSON_NAME]" at bounding box center [200, 197] width 91 height 10
click at [184, 202] on div "[PERSON_NAME]" at bounding box center [200, 197] width 91 height 10
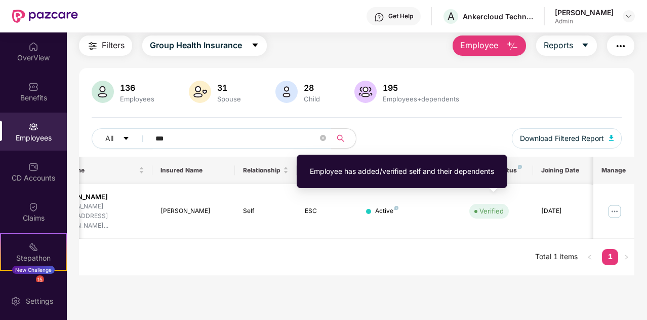
scroll to position [0, 0]
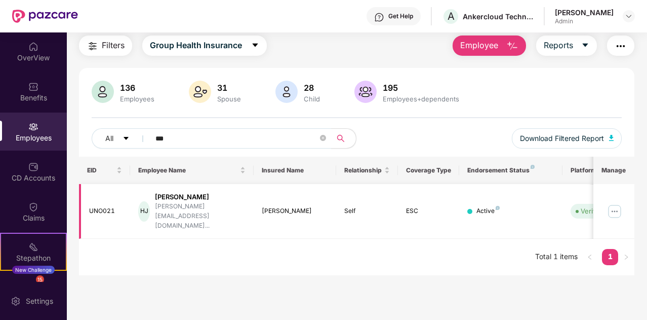
click at [617, 204] on img at bounding box center [615, 211] width 16 height 16
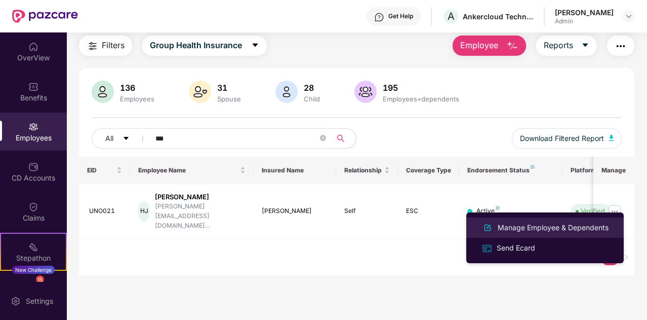
click at [537, 225] on div "Manage Employee & Dependents" at bounding box center [553, 227] width 115 height 11
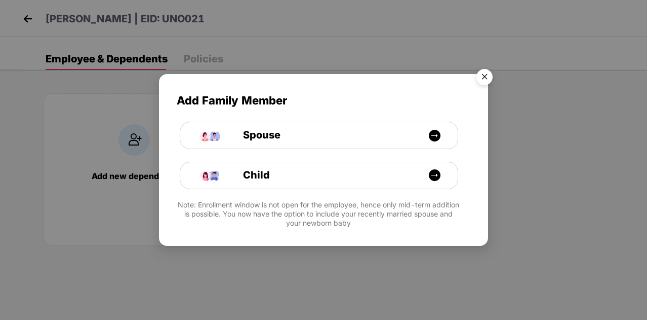
click at [485, 77] on img "Close" at bounding box center [484, 78] width 28 height 28
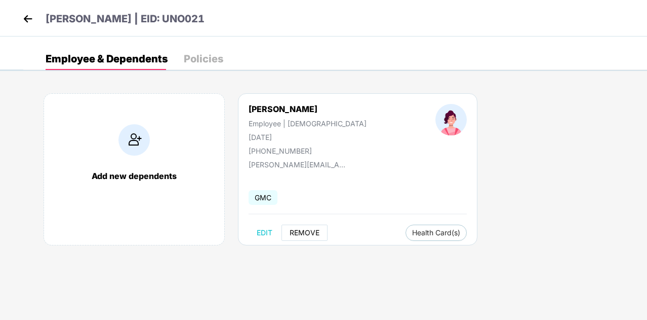
click at [306, 237] on span "REMOVE" at bounding box center [305, 232] width 30 height 8
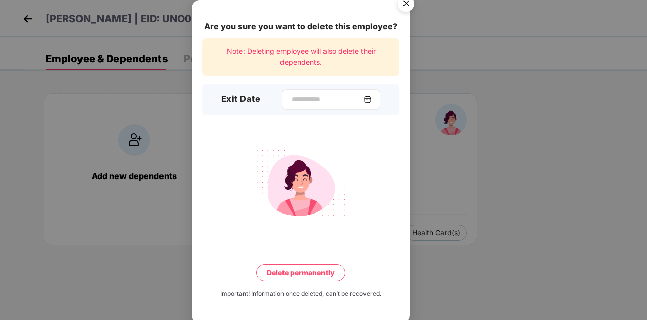
click at [333, 93] on div at bounding box center [331, 99] width 98 height 20
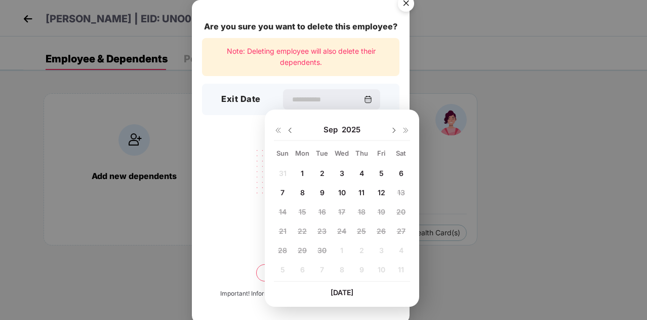
click at [287, 129] on img at bounding box center [290, 130] width 8 height 8
click at [361, 210] on span "14" at bounding box center [362, 211] width 8 height 9
type input "**********"
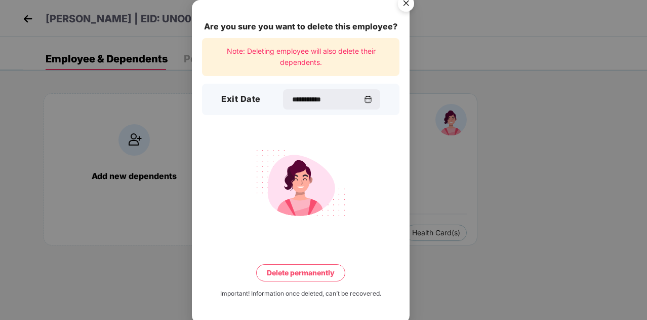
click at [310, 271] on button "Delete permanently" at bounding box center [300, 272] width 89 height 17
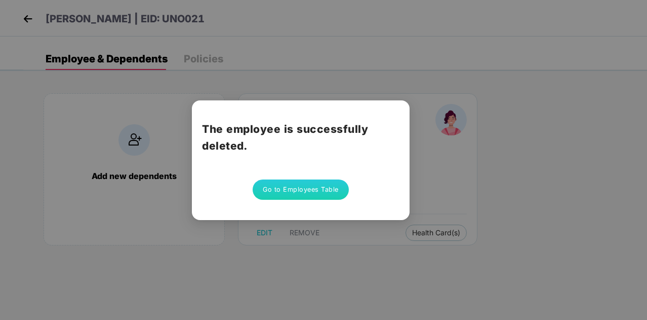
click at [308, 190] on button "Go to Employees Table" at bounding box center [301, 189] width 96 height 20
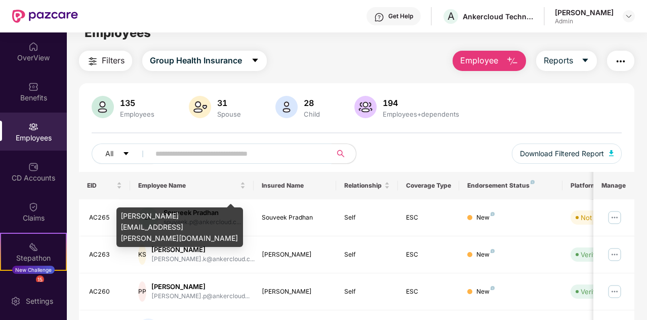
scroll to position [17, 0]
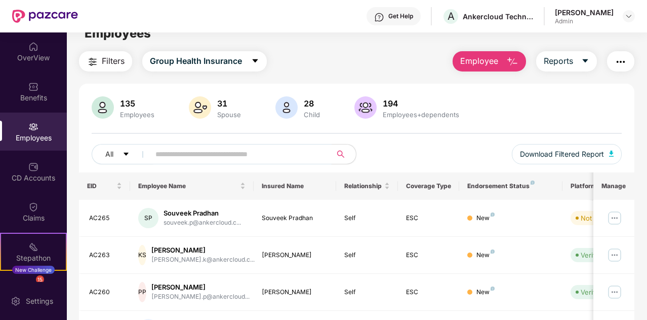
click at [234, 147] on input "text" at bounding box center [236, 153] width 163 height 15
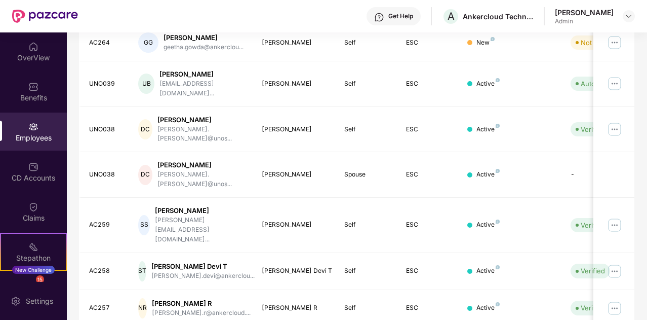
scroll to position [0, 0]
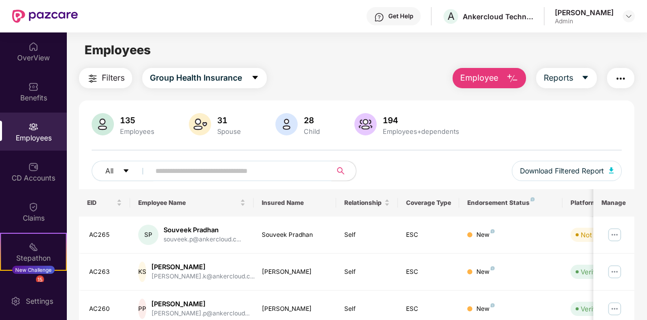
click at [194, 165] on input "text" at bounding box center [236, 170] width 163 height 15
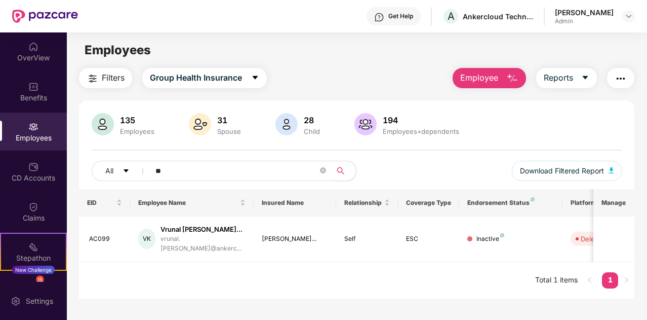
type input "*"
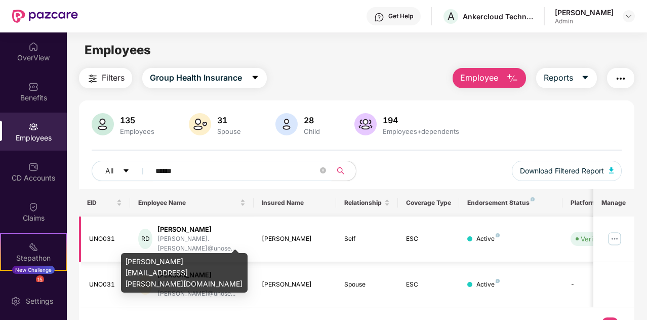
type input "******"
drag, startPoint x: 164, startPoint y: 240, endPoint x: 214, endPoint y: 241, distance: 49.7
click at [214, 241] on div "[PERSON_NAME].[PERSON_NAME]@unose..." at bounding box center [201, 243] width 88 height 19
copy div "[PERSON_NAME].[PERSON_NAME]"
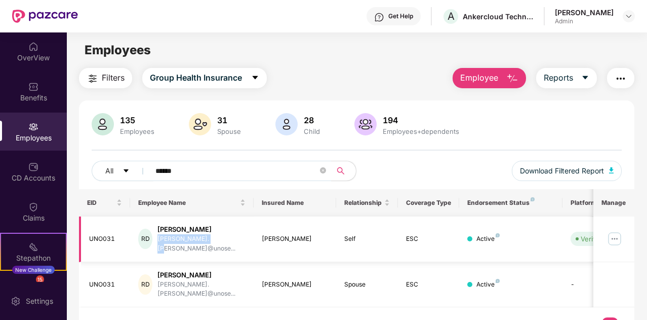
click at [615, 236] on img at bounding box center [615, 238] width 16 height 16
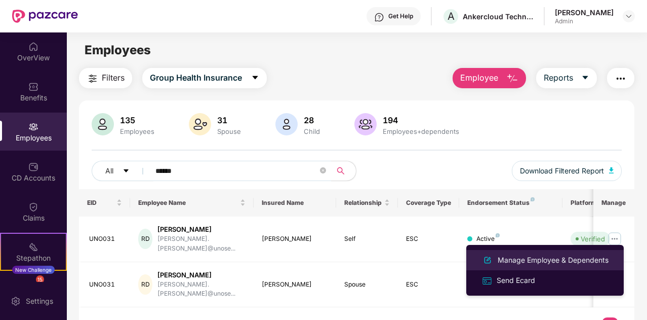
click at [524, 251] on li "Manage Employee & Dependents" at bounding box center [544, 260] width 157 height 20
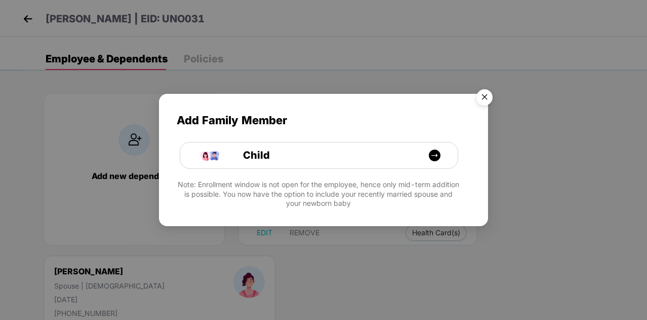
click at [485, 99] on img "Close" at bounding box center [484, 99] width 28 height 28
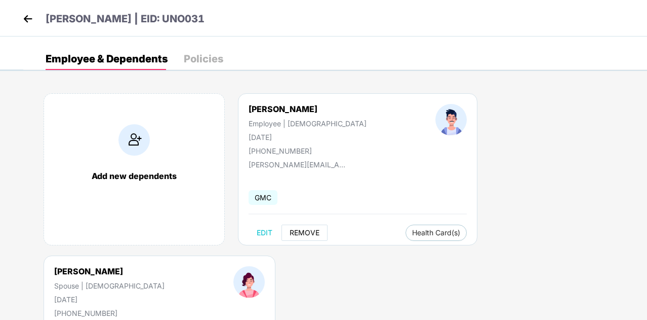
click at [307, 234] on span "REMOVE" at bounding box center [305, 232] width 30 height 8
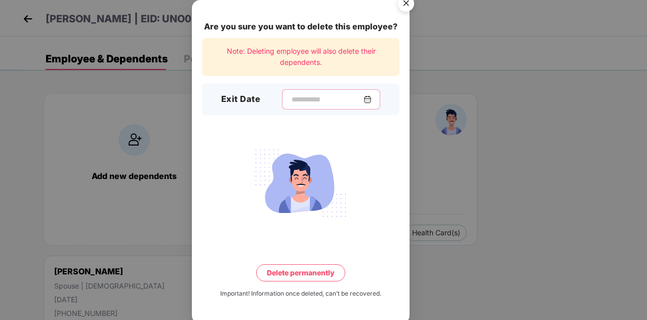
click at [324, 100] on input at bounding box center [327, 99] width 73 height 11
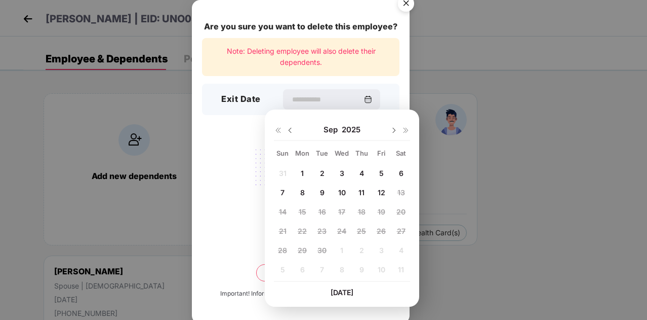
click at [288, 132] on img at bounding box center [290, 130] width 8 height 8
click at [361, 210] on span "14" at bounding box center [362, 211] width 8 height 9
type input "**********"
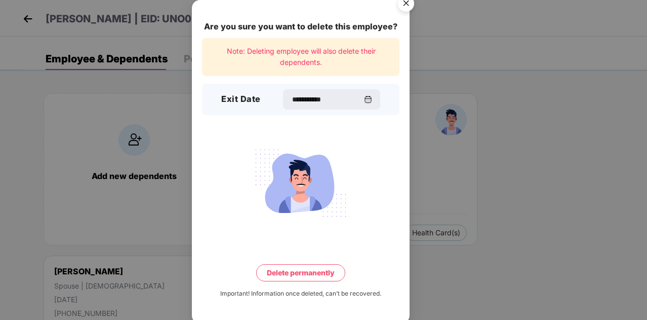
click at [314, 271] on button "Delete permanently" at bounding box center [300, 272] width 89 height 17
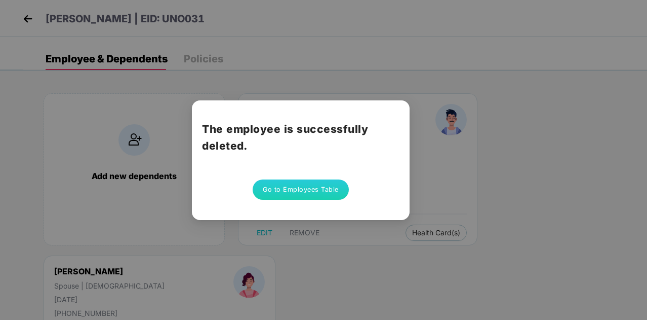
click at [321, 186] on button "Go to Employees Table" at bounding box center [301, 189] width 96 height 20
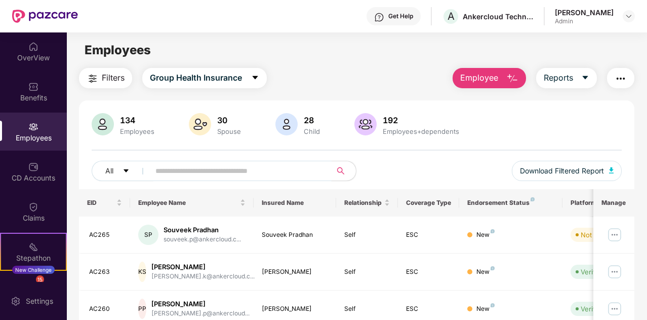
click at [163, 169] on input "text" at bounding box center [236, 170] width 163 height 15
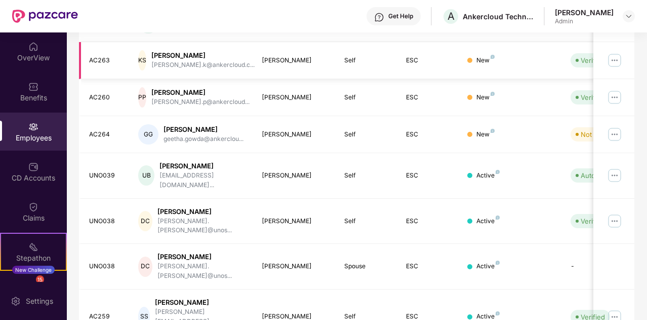
scroll to position [303, 0]
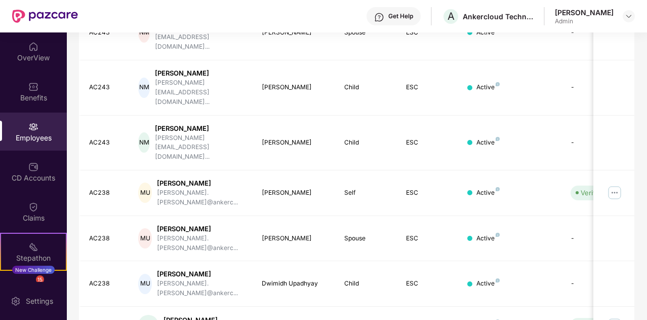
drag, startPoint x: 165, startPoint y: 259, endPoint x: 219, endPoint y: 257, distance: 54.2
copy div "[PERSON_NAME]"
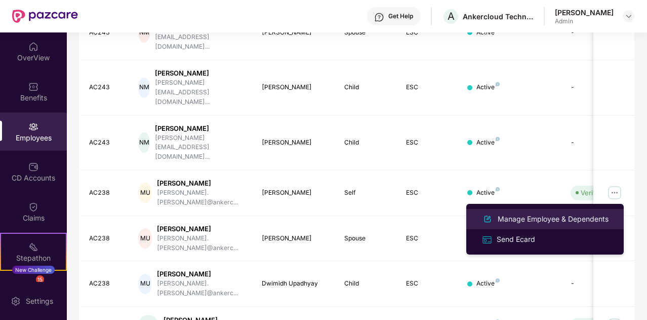
click at [501, 216] on div "Manage Employee & Dependents" at bounding box center [553, 218] width 115 height 11
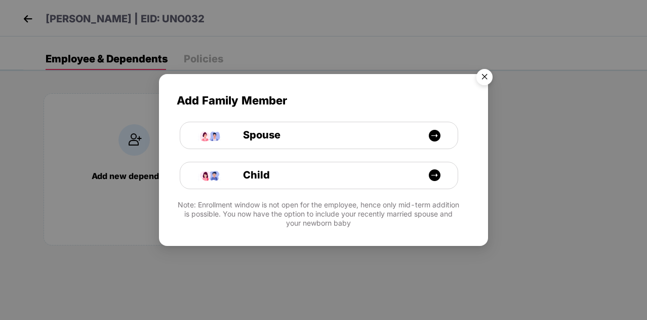
click at [481, 78] on img "Close" at bounding box center [484, 78] width 28 height 28
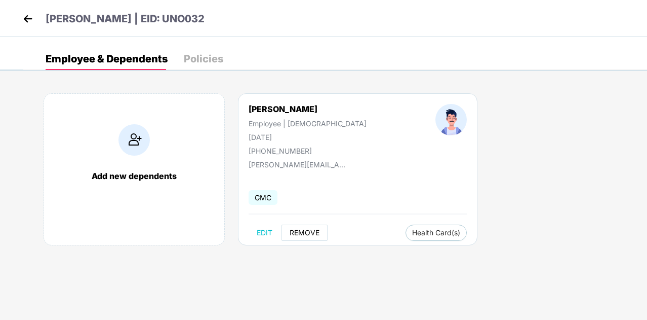
click at [307, 231] on span "REMOVE" at bounding box center [305, 232] width 30 height 8
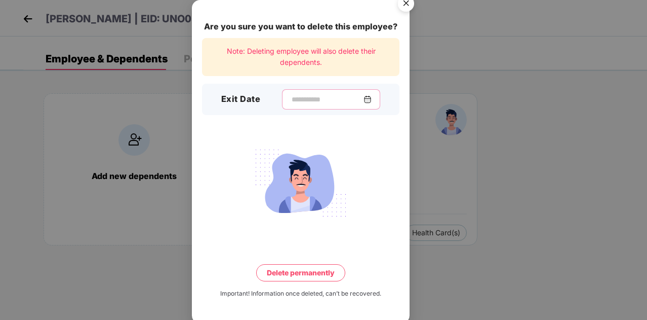
click at [306, 95] on input at bounding box center [327, 99] width 73 height 11
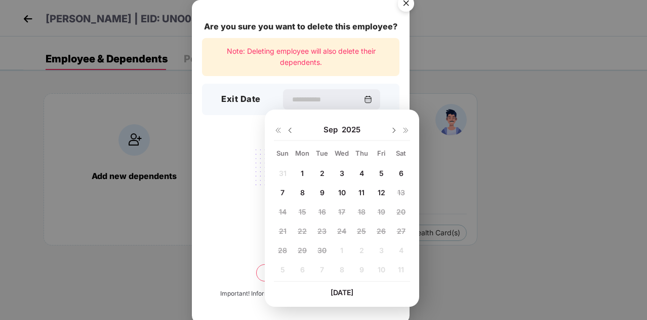
click at [289, 130] on img at bounding box center [290, 130] width 8 height 8
click at [366, 211] on div "14" at bounding box center [361, 211] width 15 height 15
type input "**********"
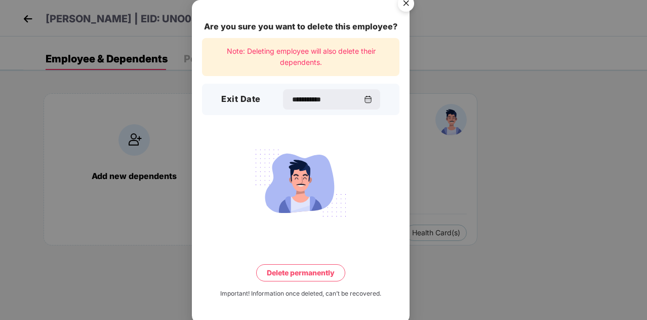
click at [314, 275] on button "Delete permanently" at bounding box center [300, 272] width 89 height 17
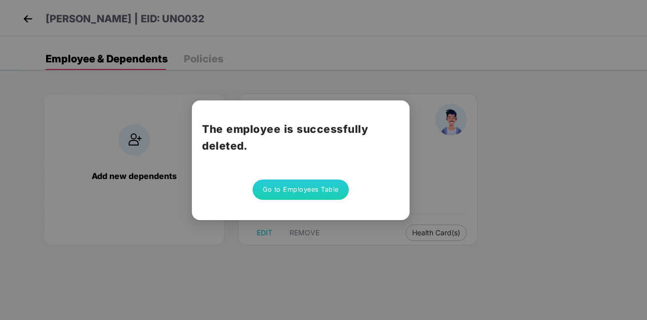
click at [312, 188] on button "Go to Employees Table" at bounding box center [301, 189] width 96 height 20
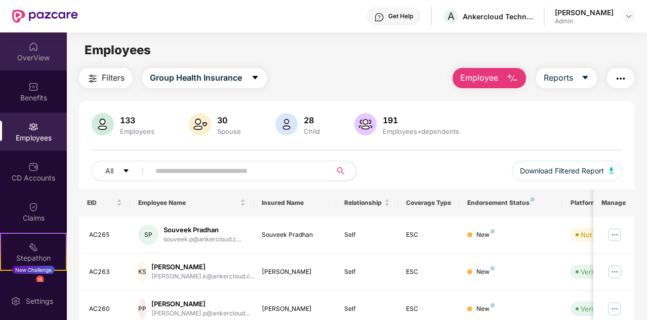
click at [38, 51] on div "OverView" at bounding box center [33, 51] width 67 height 38
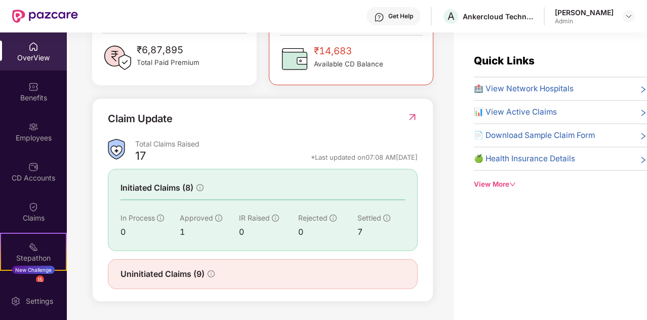
scroll to position [32, 0]
